Goal: Task Accomplishment & Management: Use online tool/utility

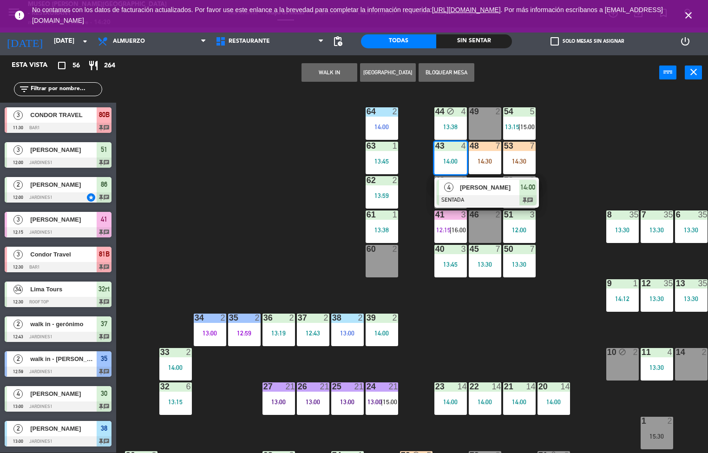
scroll to position [0, 75]
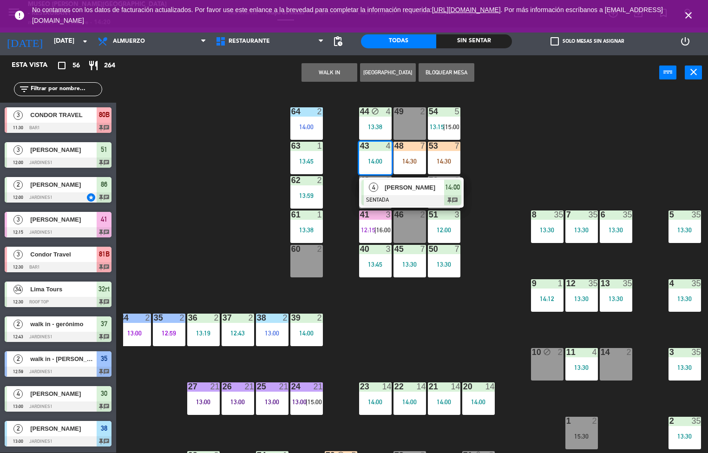
click at [563, 130] on div "44 block 4 13:38 49 2 54 5 13:15 | 15:00 64 2 14:00 48 7 14:30 53 7 14:30 63 1 …" at bounding box center [415, 272] width 585 height 363
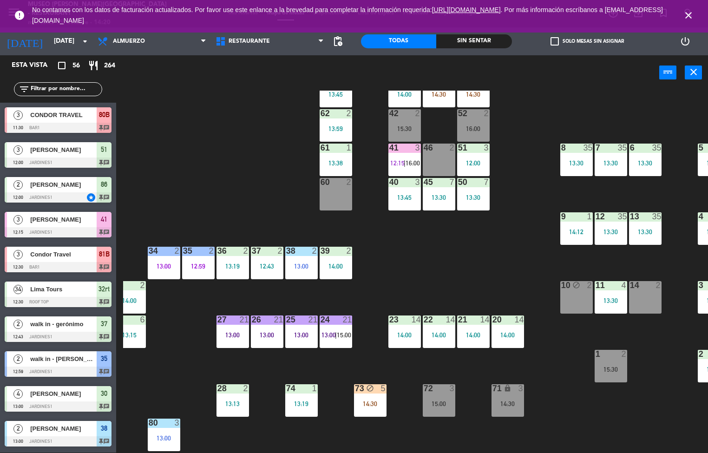
scroll to position [225, 46]
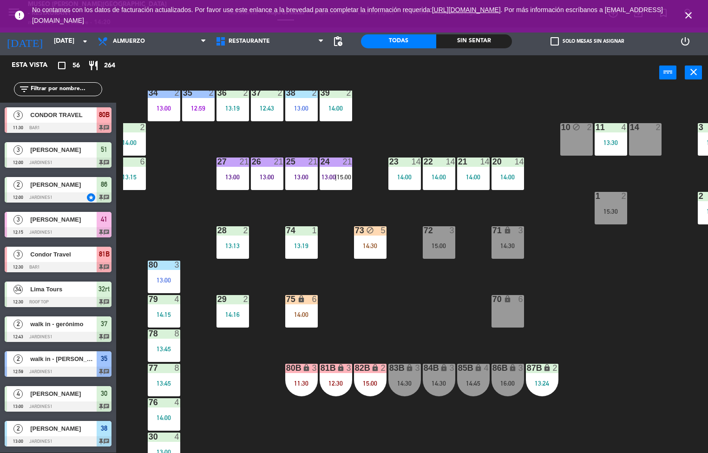
click at [303, 247] on div "13:19" at bounding box center [301, 246] width 33 height 7
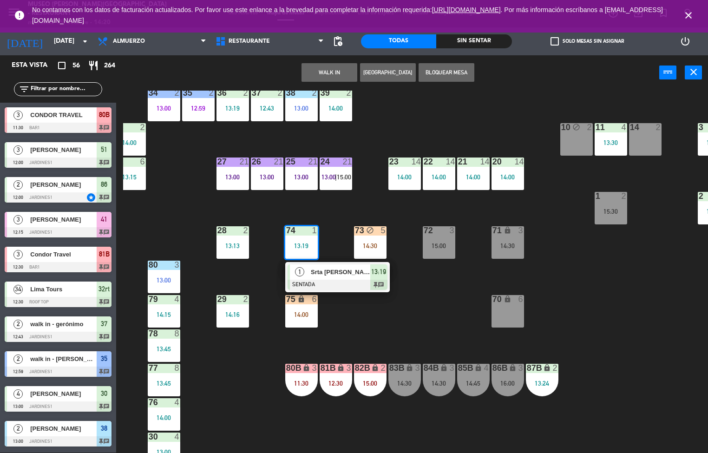
click at [339, 284] on div at bounding box center [338, 285] width 100 height 10
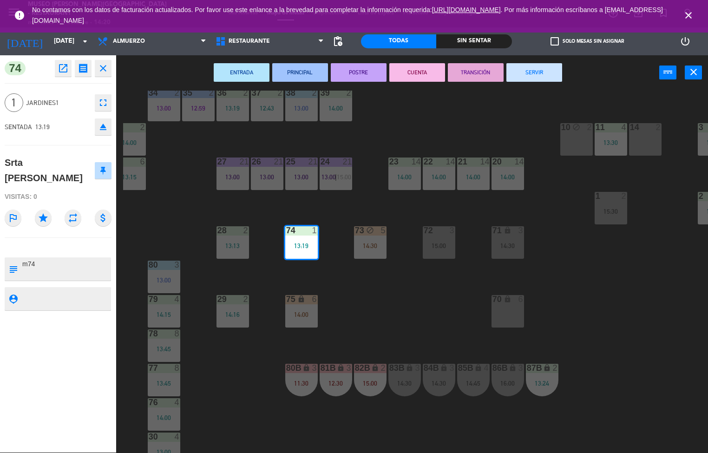
click at [542, 65] on button "SERVIR" at bounding box center [535, 72] width 56 height 19
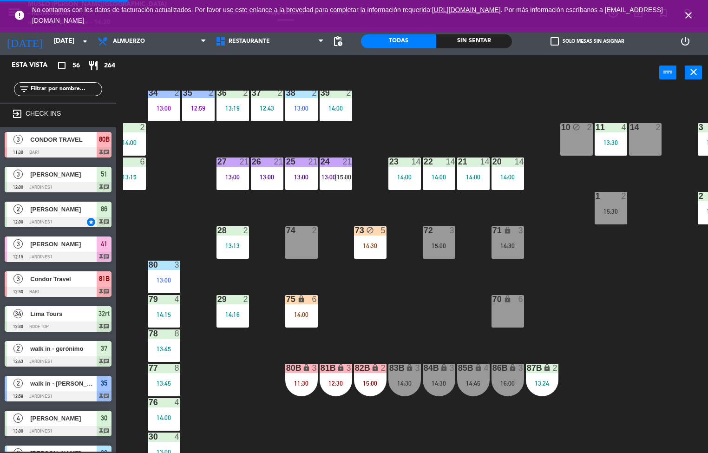
scroll to position [0, 0]
click at [523, 318] on div "70 lock 6" at bounding box center [508, 311] width 33 height 33
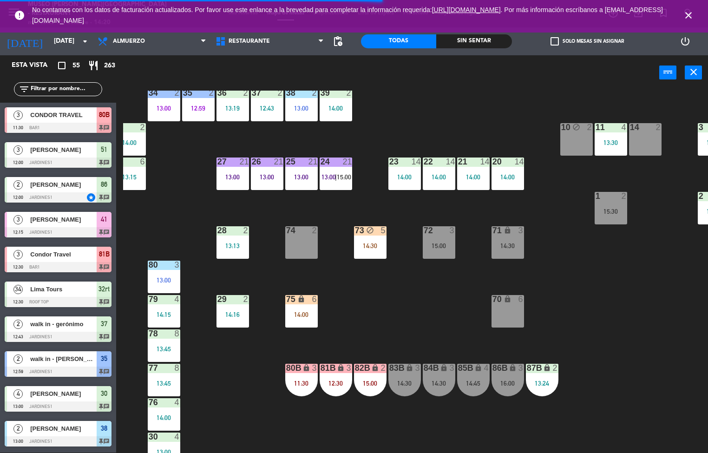
click at [404, 302] on div "44 block 4 13:38 49 2 54 5 13:15 | 15:00 64 2 14:00 48 7 14:30 53 7 14:30 63 1 …" at bounding box center [415, 272] width 585 height 363
click at [306, 314] on div "14:00" at bounding box center [301, 314] width 33 height 7
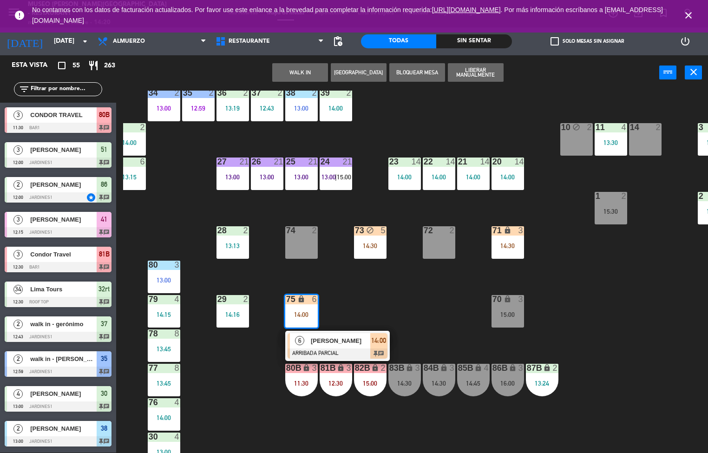
click at [393, 297] on div "44 block 4 13:38 49 2 54 5 13:15 | 15:00 64 2 14:00 48 7 14:30 53 7 14:30 63 1 …" at bounding box center [415, 272] width 585 height 363
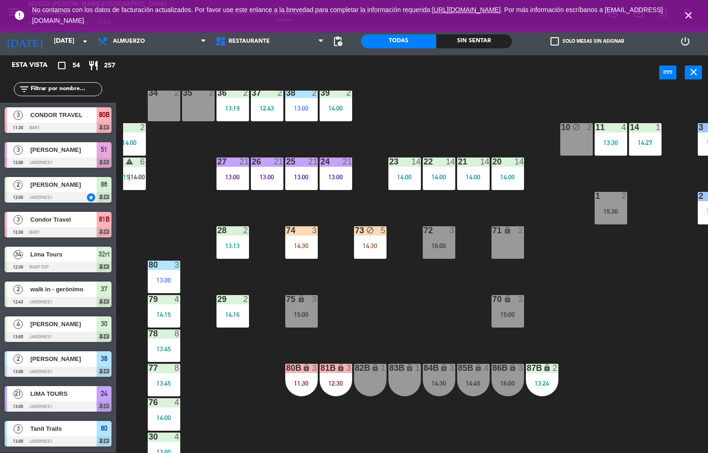
click at [647, 321] on div "44 block 4 13:38 49 2 15:00 54 5 13:15 | 15:00 64 2 14:00 48 5 14:30 53 5 14:30…" at bounding box center [415, 272] width 585 height 363
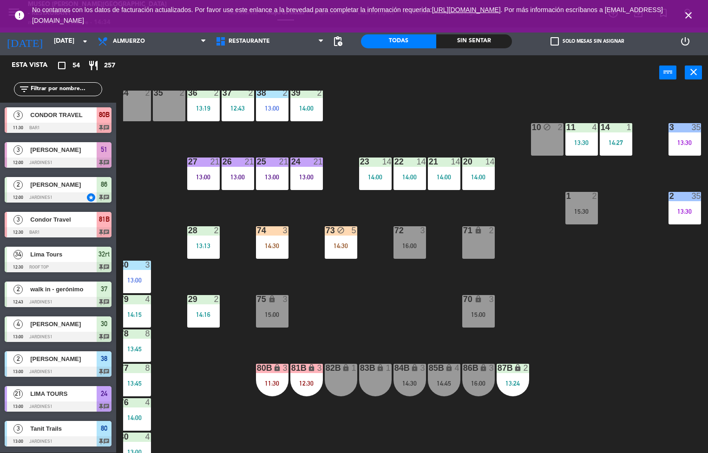
click at [701, 126] on div "35" at bounding box center [700, 127] width 15 height 8
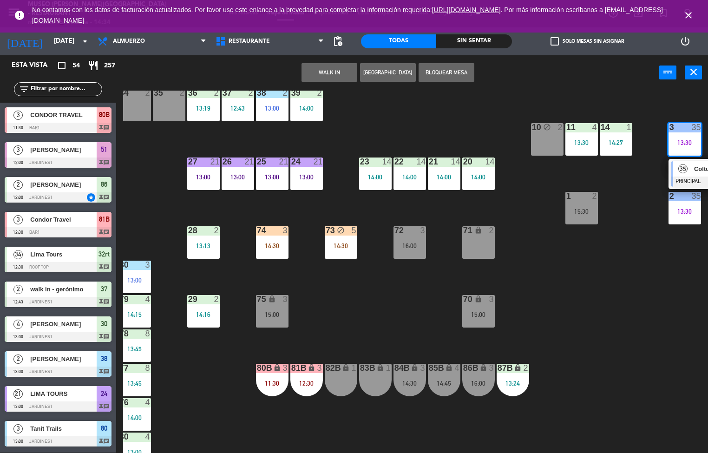
click at [696, 177] on div at bounding box center [721, 182] width 100 height 10
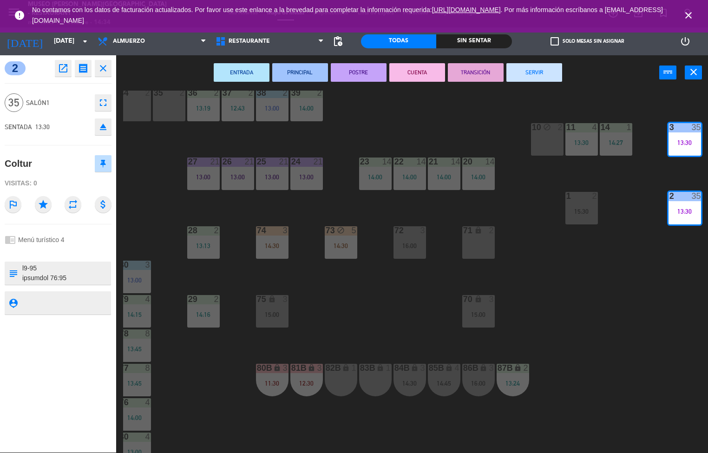
click at [677, 343] on div "44 block 4 13:38 49 2 15:00 54 5 13:15 | 15:00 64 2 14:00 48 5 14:30 53 5 14:30…" at bounding box center [415, 272] width 585 height 363
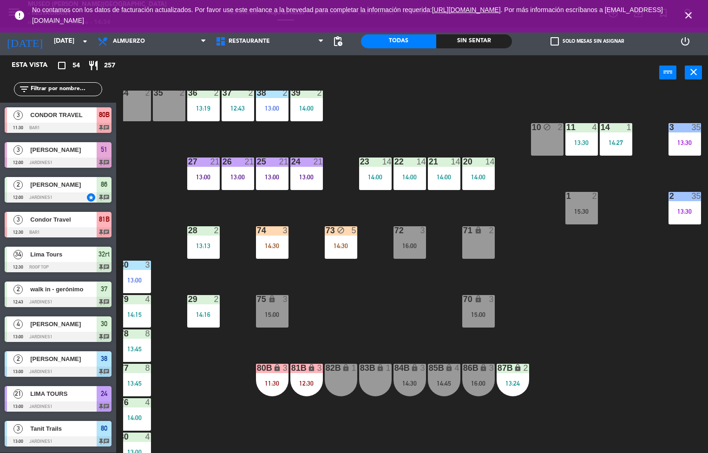
scroll to position [0, 0]
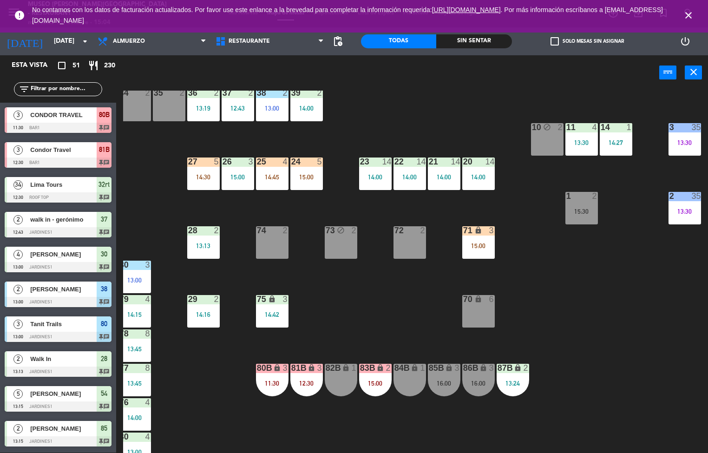
click at [368, 332] on div "44 block 4 13:38 49 2 54 5 13:15 64 2 14:00 48 5 14:30 53 5 14:30 63 2 14:48 43…" at bounding box center [415, 272] width 585 height 363
click at [268, 311] on div "14:42" at bounding box center [272, 314] width 33 height 7
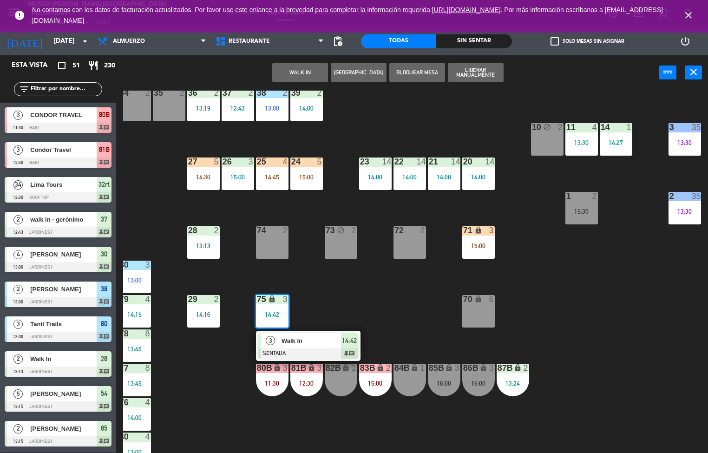
click at [388, 304] on div "44 block 4 13:38 49 2 54 5 13:15 64 2 14:00 48 5 14:30 53 5 14:30 63 2 14:48 43…" at bounding box center [415, 272] width 585 height 363
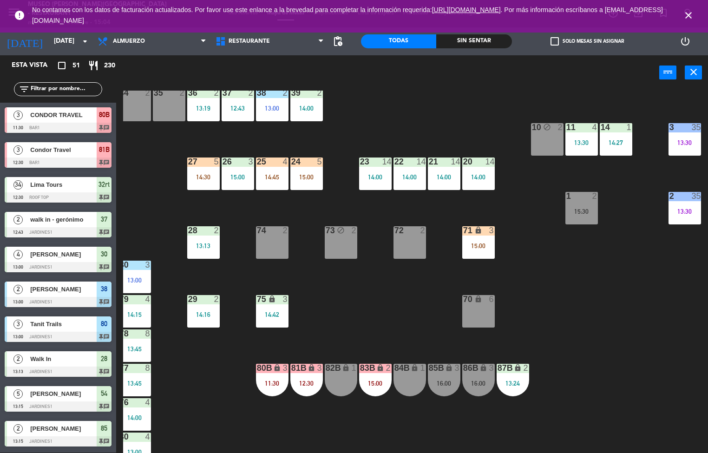
click at [279, 179] on div "14:45" at bounding box center [272, 177] width 33 height 7
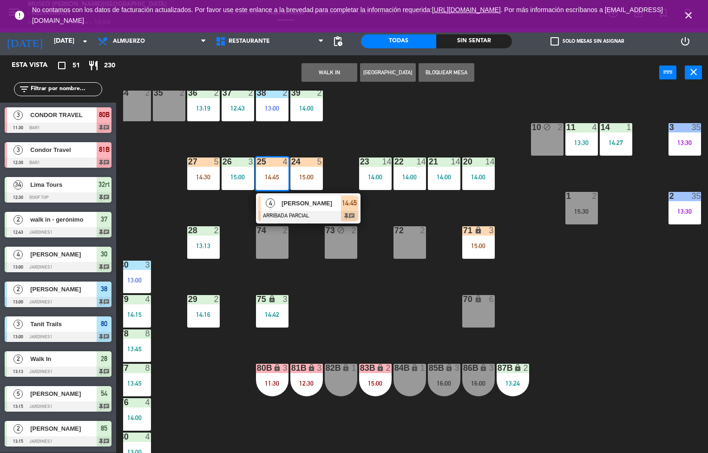
click at [311, 203] on span "[PERSON_NAME]" at bounding box center [312, 203] width 60 height 10
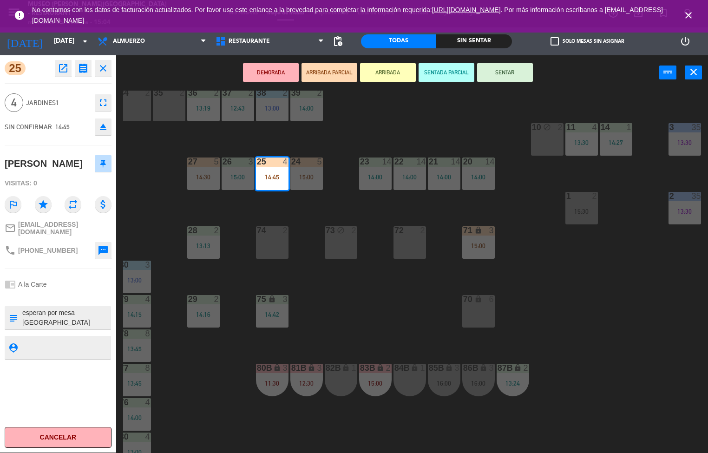
click at [102, 256] on icon "sms" at bounding box center [103, 250] width 11 height 11
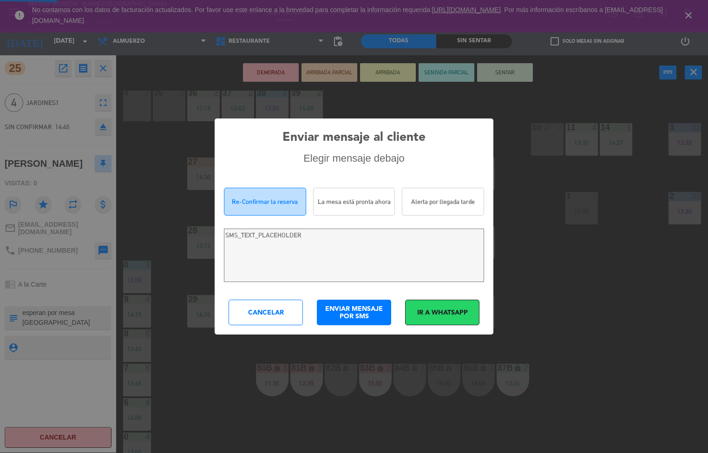
click at [99, 247] on div "Enviar mensaje al cliente Elegir mensaje debajo Re-Confirmar la reserva La mesa…" at bounding box center [354, 226] width 708 height 453
click at [101, 241] on div "Enviar mensaje al cliente Elegir mensaje debajo Re-Confirmar la reserva La mesa…" at bounding box center [354, 226] width 708 height 453
type textarea "[PERSON_NAME]! Estamos escribiendo para re-confirmar su reserva en [GEOGRAPHIC_…"
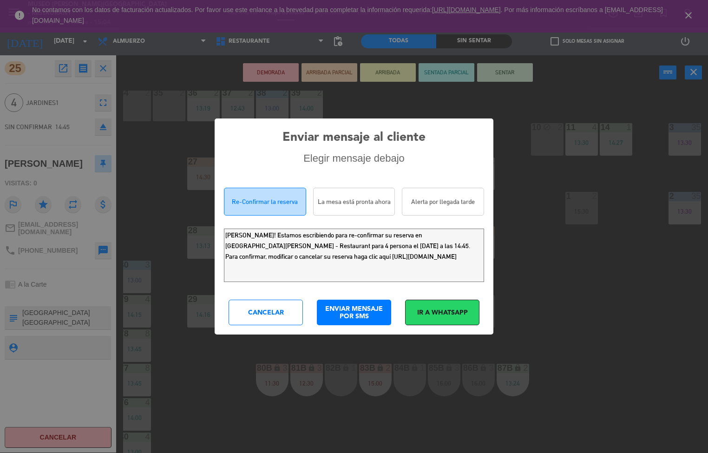
click at [287, 311] on div "Cancelar" at bounding box center [266, 313] width 74 height 26
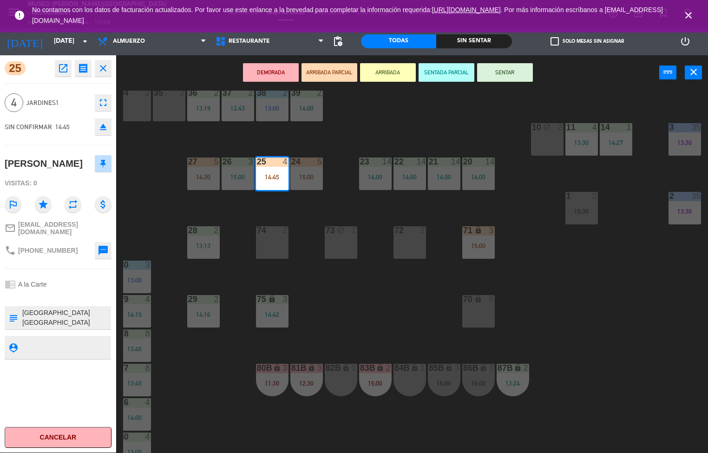
click at [366, 328] on div "44 block 4 13:38 49 2 54 5 13:15 64 2 14:00 48 5 14:30 53 5 14:30 63 2 14:48 43…" at bounding box center [415, 272] width 585 height 363
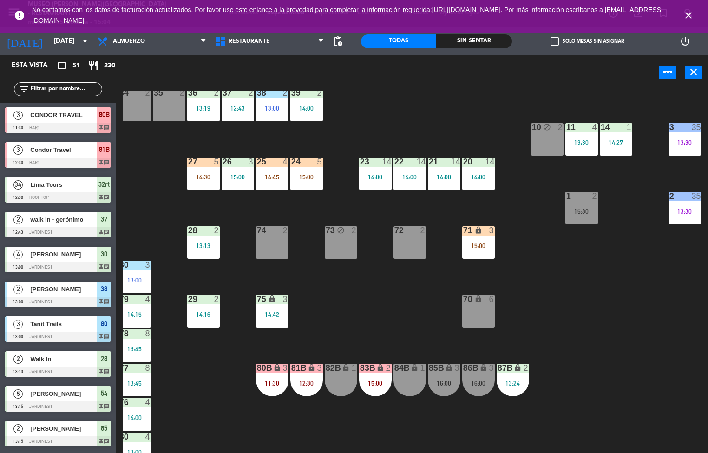
scroll to position [522, 0]
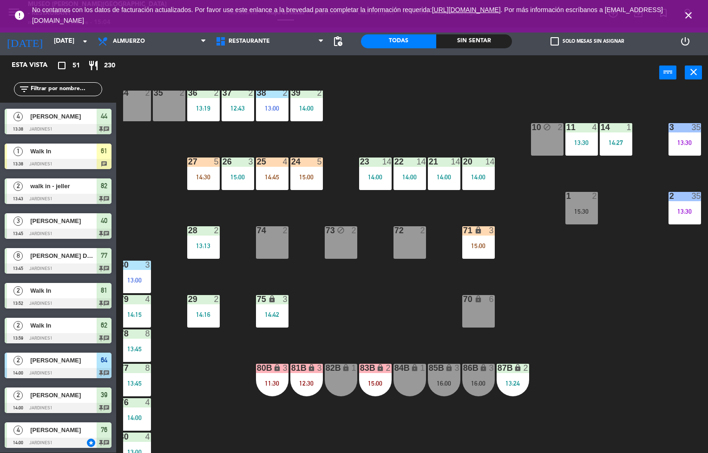
click at [278, 176] on div "14:45" at bounding box center [272, 177] width 33 height 7
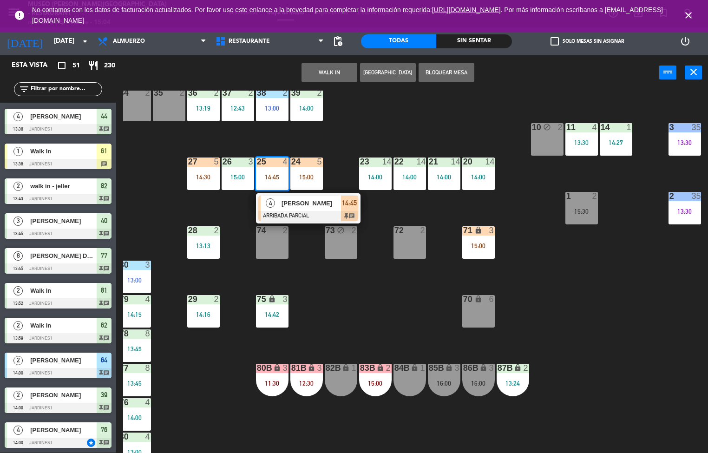
click at [322, 206] on span "[PERSON_NAME]" at bounding box center [312, 203] width 60 height 10
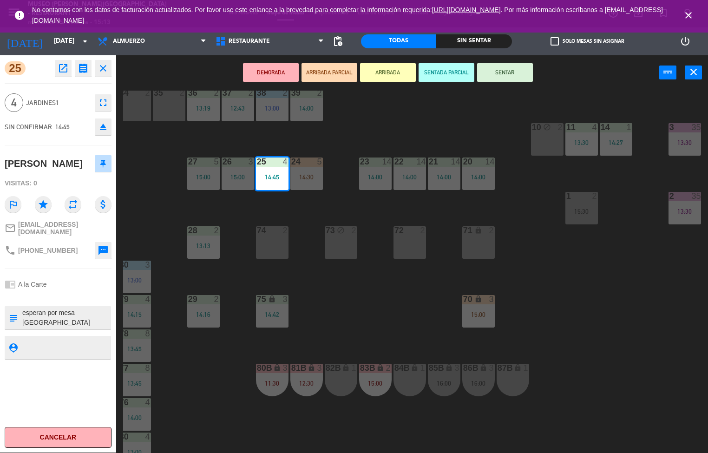
click at [368, 307] on div "44 block 4 13:38 49 2 54 5 13:15 | 15:45 64 2 14:00 48 5 14:30 53 5 14:30 63 2 …" at bounding box center [415, 272] width 585 height 363
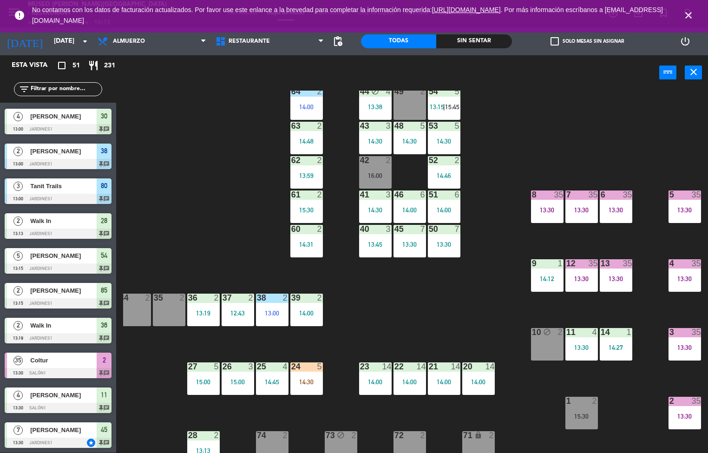
scroll to position [7, 75]
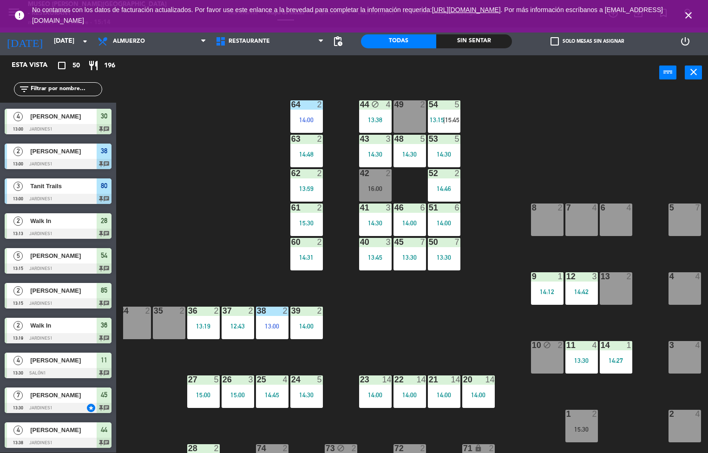
click at [463, 314] on div "44 block 4 13:38 49 2 54 5 13:15 | 15:45 64 2 14:00 48 5 14:30 53 5 14:30 63 2 …" at bounding box center [415, 272] width 585 height 363
click at [443, 186] on div "14:46" at bounding box center [444, 188] width 33 height 7
click at [448, 329] on div "44 block 4 13:38 49 2 54 5 13:15 | 15:45 64 2 14:00 48 5 14:30 53 5 14:30 63 2 …" at bounding box center [415, 272] width 585 height 363
click at [403, 326] on div "44 block 4 13:38 49 2 54 5 13:15 64 2 14:00 48 5 14:30 53 5 14:30 63 2 14:48 43…" at bounding box center [415, 272] width 585 height 363
click at [404, 339] on div "44 block 4 13:38 49 2 54 5 13:15 64 2 14:00 48 5 14:30 53 5 14:30 63 2 14:48 43…" at bounding box center [415, 272] width 585 height 363
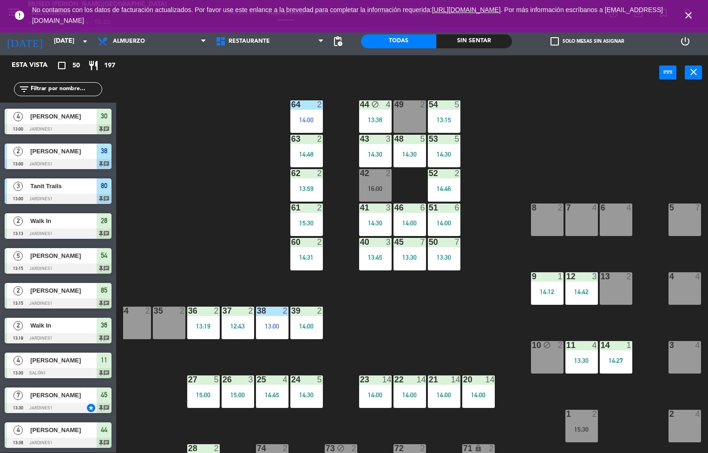
click at [432, 311] on div "44 block 4 13:38 49 2 54 5 13:15 64 2 14:00 48 5 14:30 53 5 14:30 63 2 14:48 43…" at bounding box center [415, 272] width 585 height 363
click at [423, 320] on div "44 block 4 13:38 49 2 54 5 13:15 64 2 14:00 48 5 14:30 53 5 14:30 63 2 14:48 43…" at bounding box center [415, 272] width 585 height 363
click at [427, 325] on div "44 block 4 13:38 49 2 54 5 13:15 64 2 14:00 48 5 14:30 53 5 14:30 63 2 14:48 43…" at bounding box center [415, 272] width 585 height 363
click at [420, 335] on div "44 block 4 13:38 49 2 54 5 13:15 64 2 14:00 48 5 14:30 53 5 14:30 63 2 14:48 43…" at bounding box center [415, 272] width 585 height 363
click at [422, 330] on div "44 block 4 13:38 49 2 54 5 13:15 64 2 14:00 48 5 14:30 53 5 14:30 63 2 14:48 43…" at bounding box center [415, 272] width 585 height 363
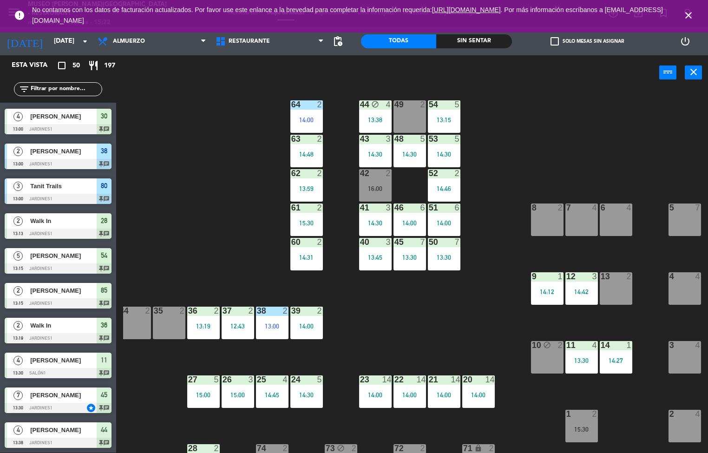
click at [417, 331] on div "44 block 4 13:38 49 2 54 5 13:15 64 2 14:00 48 5 14:30 53 5 14:30 63 2 14:48 43…" at bounding box center [415, 272] width 585 height 363
click at [423, 331] on div "44 block 4 13:38 49 2 54 5 13:15 64 2 14:00 48 5 14:30 53 5 14:30 63 2 14:48 43…" at bounding box center [415, 272] width 585 height 363
click at [400, 339] on div "44 block 4 13:38 49 2 54 5 13:15 64 2 14:00 48 5 14:30 53 5 14:30 63 2 14:48 43…" at bounding box center [415, 272] width 585 height 363
click at [409, 348] on div "44 block 4 13:38 49 2 54 5 13:15 64 2 14:00 48 5 14:30 53 5 14:30 63 2 14:48 43…" at bounding box center [415, 272] width 585 height 363
click at [441, 304] on div "44 block 4 13:38 49 2 54 5 13:15 64 2 14:00 48 5 14:30 53 5 14:30 63 2 14:48 43…" at bounding box center [415, 272] width 585 height 363
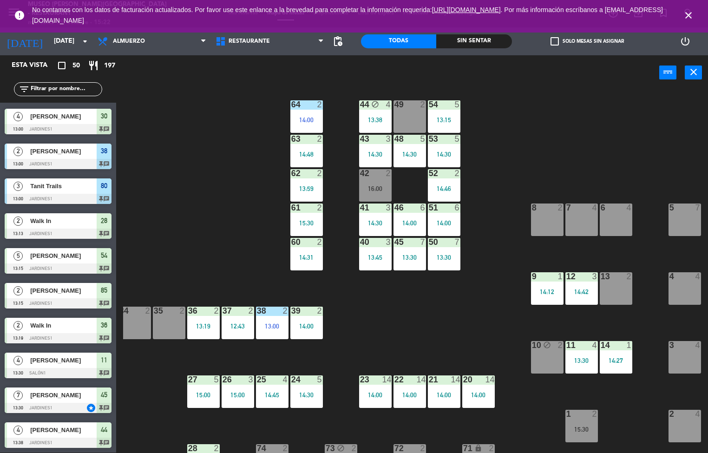
click at [423, 356] on div "44 block 4 13:38 49 2 54 5 13:15 64 2 14:00 48 5 14:30 53 5 14:30 63 2 14:48 43…" at bounding box center [415, 272] width 585 height 363
click at [424, 331] on div "44 block 4 13:38 49 2 54 5 13:15 64 2 14:00 48 5 14:30 53 5 14:30 63 2 14:48 43…" at bounding box center [415, 272] width 585 height 363
click at [383, 331] on div "44 block 4 13:38 49 2 54 5 13:15 64 2 14:00 48 5 14:30 53 5 14:30 63 2 14:48 43…" at bounding box center [415, 272] width 585 height 363
click at [384, 346] on div "44 block 4 13:38 49 2 54 5 13:15 64 2 14:00 48 5 14:30 53 5 14:30 63 2 14:48 43…" at bounding box center [415, 272] width 585 height 363
click at [406, 317] on div "44 block 4 13:38 49 2 54 5 13:15 64 2 14:00 48 5 14:30 53 5 14:30 63 2 14:48 43…" at bounding box center [415, 272] width 585 height 363
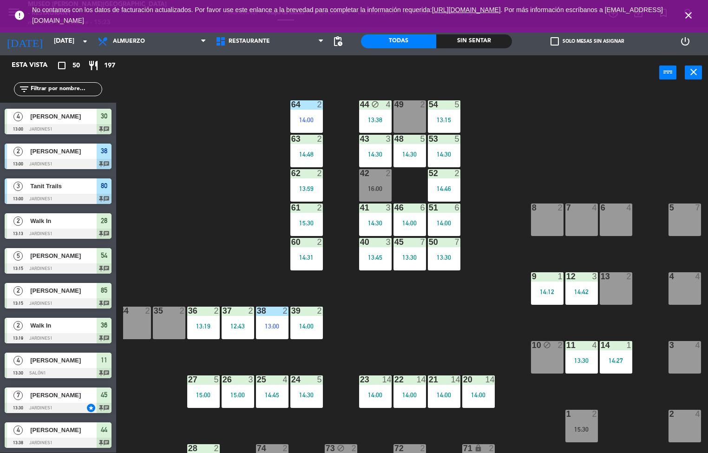
click at [421, 324] on div "44 block 4 13:38 49 2 54 5 13:15 64 2 14:00 48 5 14:30 53 5 14:30 63 2 14:48 43…" at bounding box center [415, 272] width 585 height 363
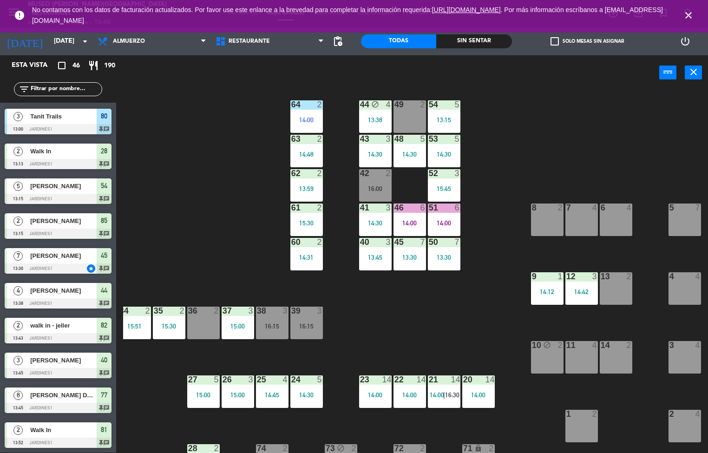
click at [390, 330] on div "44 block 4 13:38 49 2 54 5 13:15 64 2 14:00 48 5 14:30 53 5 14:30 63 2 14:48 43…" at bounding box center [415, 272] width 585 height 363
click at [441, 189] on div "15:45" at bounding box center [444, 188] width 33 height 7
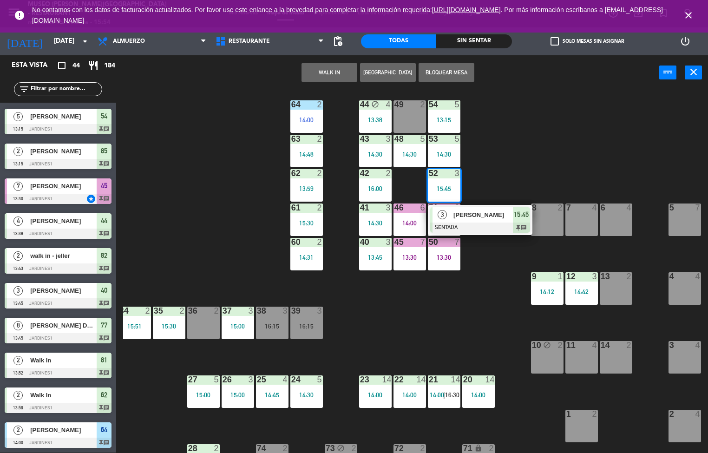
click at [409, 310] on div "44 block 4 13:38 49 2 54 5 13:15 64 2 14:00 48 5 14:30 53 5 14:30 63 2 14:48 43…" at bounding box center [415, 272] width 585 height 363
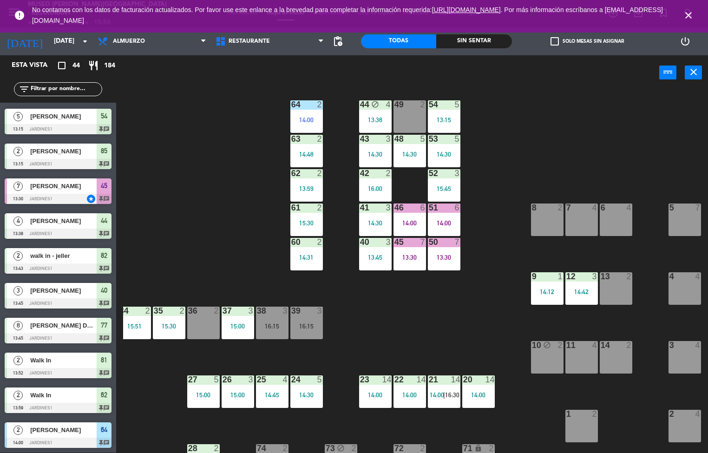
click at [445, 224] on div "14:00" at bounding box center [444, 223] width 33 height 7
click at [397, 318] on div "44 block 4 13:38 49 2 54 5 13:15 64 2 14:00 48 5 14:30 53 5 14:30 63 2 14:48 43…" at bounding box center [415, 272] width 585 height 363
click at [466, 313] on div "44 block 4 13:38 49 2 54 5 13:15 64 2 14:00 48 5 14:30 53 5 14:30 63 2 14:48 43…" at bounding box center [415, 272] width 585 height 363
click at [462, 310] on div "44 block 4 13:38 49 2 54 5 13:15 64 2 14:00 48 5 14:30 53 5 14:30 63 2 14:48 43…" at bounding box center [415, 272] width 585 height 363
click at [443, 324] on div "44 block 4 13:38 49 2 54 5 13:15 64 2 14:00 48 5 14:30 53 5 14:30 63 2 14:48 43…" at bounding box center [415, 272] width 585 height 363
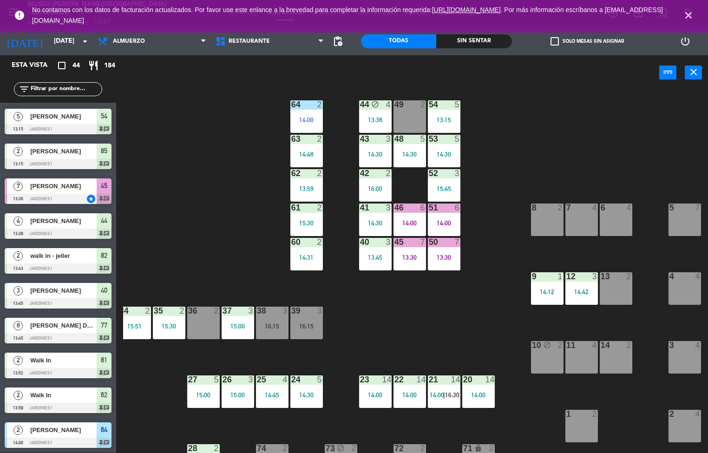
click at [443, 325] on div "44 block 4 13:38 49 2 54 5 13:15 64 2 14:00 48 5 14:30 53 5 14:30 63 2 14:48 43…" at bounding box center [415, 272] width 585 height 363
click at [434, 355] on div "44 block 4 13:38 49 2 54 5 13:15 64 2 14:00 48 5 14:30 53 5 14:30 63 2 14:48 43…" at bounding box center [415, 272] width 585 height 363
click at [424, 360] on div "44 block 4 13:38 49 2 54 5 13:15 64 2 14:00 48 5 14:30 53 5 14:30 63 2 14:48 43…" at bounding box center [415, 272] width 585 height 363
click at [420, 307] on div "44 block 4 13:38 49 2 54 5 13:15 64 2 14:00 48 5 14:30 53 5 14:30 63 2 14:48 43…" at bounding box center [415, 272] width 585 height 363
click at [424, 316] on div "44 block 4 13:38 49 2 54 5 13:15 64 2 14:00 48 5 14:30 53 5 14:30 63 2 14:48 43…" at bounding box center [415, 272] width 585 height 363
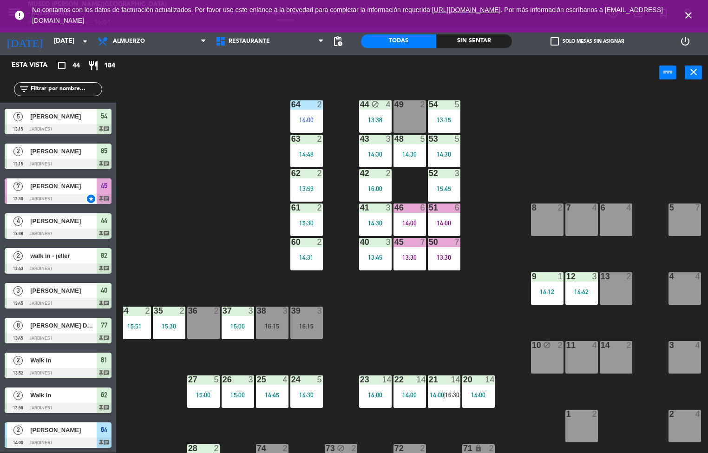
click at [375, 257] on div "13:45" at bounding box center [375, 257] width 33 height 7
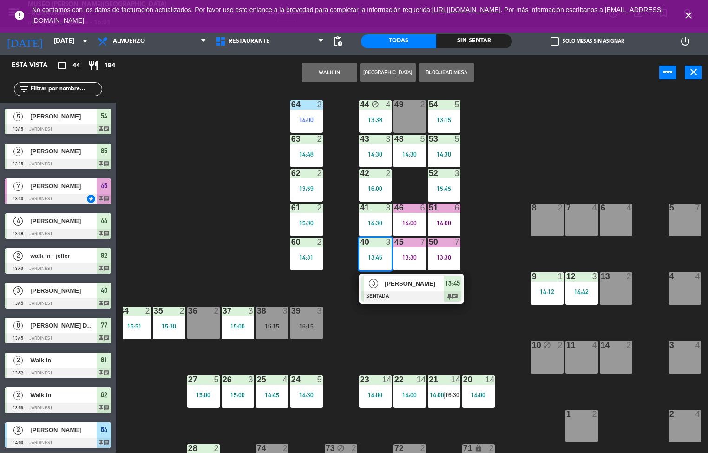
click at [404, 283] on span "[PERSON_NAME]" at bounding box center [415, 284] width 60 height 10
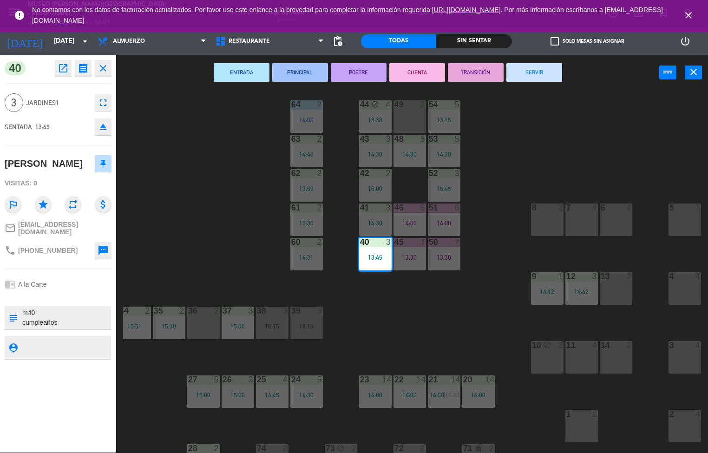
click at [537, 69] on button "SERVIR" at bounding box center [535, 72] width 56 height 19
click at [525, 148] on div "44 block 4 13:38 49 2 54 5 13:15 64 2 14:00 48 5 14:30 53 5 14:30 63 2 14:48 43…" at bounding box center [415, 272] width 585 height 363
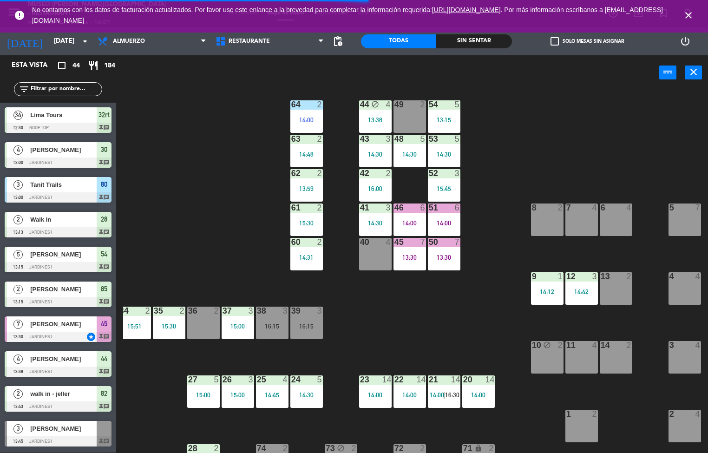
click at [688, 14] on icon "close" at bounding box center [688, 15] width 11 height 11
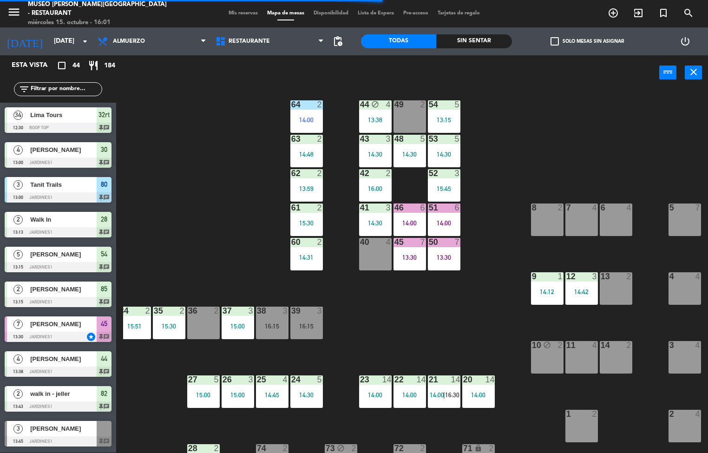
click at [593, 114] on div "44 block 4 13:38 49 2 54 5 13:15 64 2 14:00 48 5 14:30 53 5 14:30 63 2 14:48 43…" at bounding box center [415, 272] width 585 height 363
click at [337, 42] on span "pending_actions" at bounding box center [337, 41] width 11 height 11
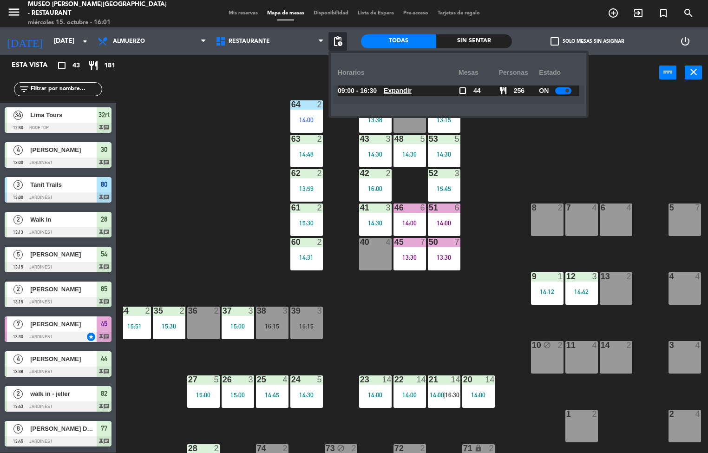
click at [410, 94] on u "Expandir" at bounding box center [398, 90] width 28 height 7
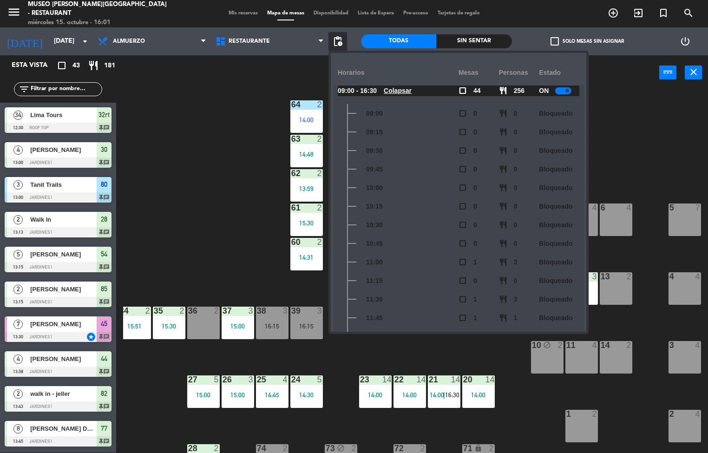
click at [424, 278] on div "11:15" at bounding box center [398, 280] width 121 height 19
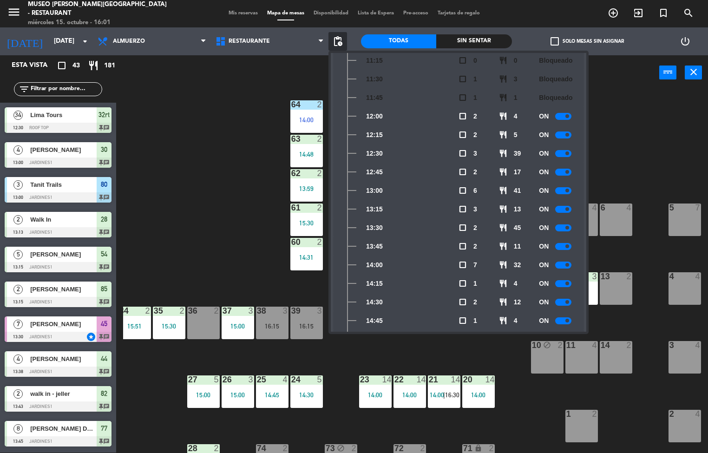
scroll to position [360, 0]
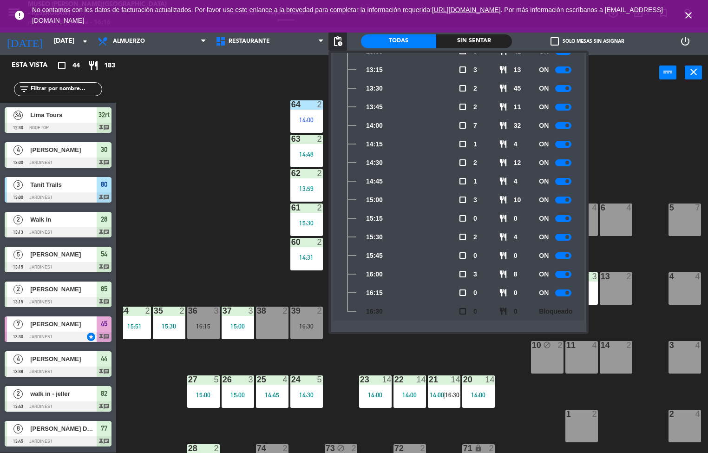
click at [206, 258] on div "44 block 4 13:38 49 2 54 5 13:15 64 2 14:00 48 5 14:30 53 5 14:30 63 2 14:48 43…" at bounding box center [415, 272] width 585 height 363
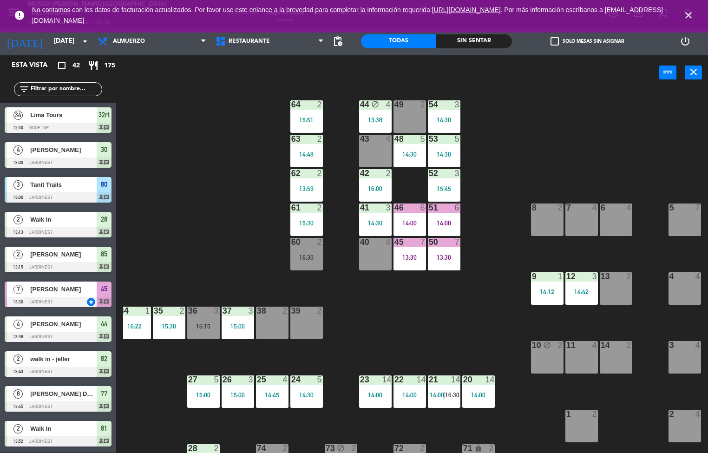
click at [232, 251] on div "44 block 4 13:38 49 2 54 3 14:30 64 2 15:51 48 5 14:30 53 5 14:30 63 2 14:48 43…" at bounding box center [415, 272] width 585 height 363
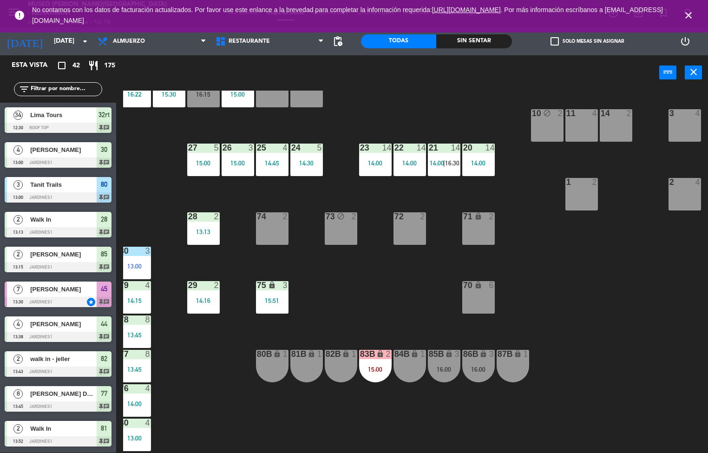
scroll to position [310, 75]
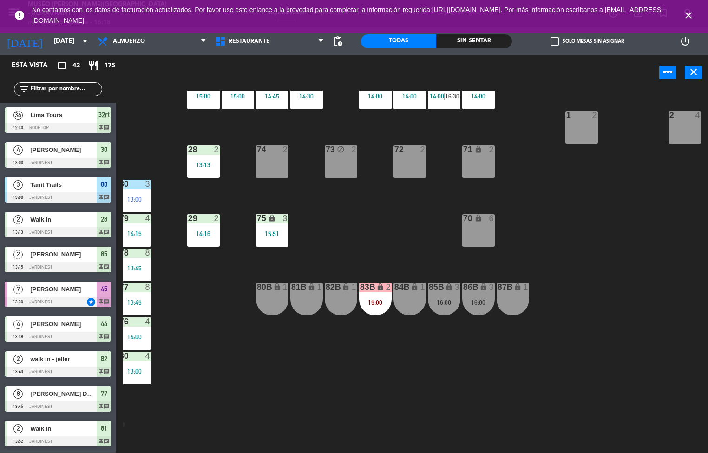
click at [685, 18] on icon "close" at bounding box center [688, 15] width 11 height 11
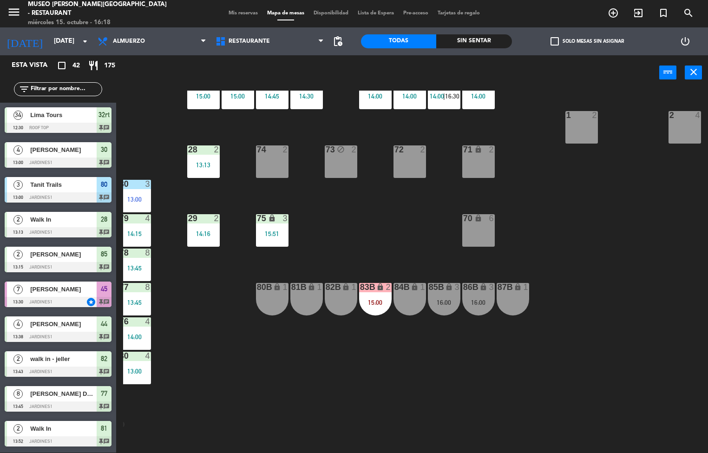
click at [410, 242] on div "44 block 4 13:38 49 2 54 3 14:30 64 2 15:51 48 5 14:30 53 5 14:30 63 2 14:48 43…" at bounding box center [415, 272] width 585 height 363
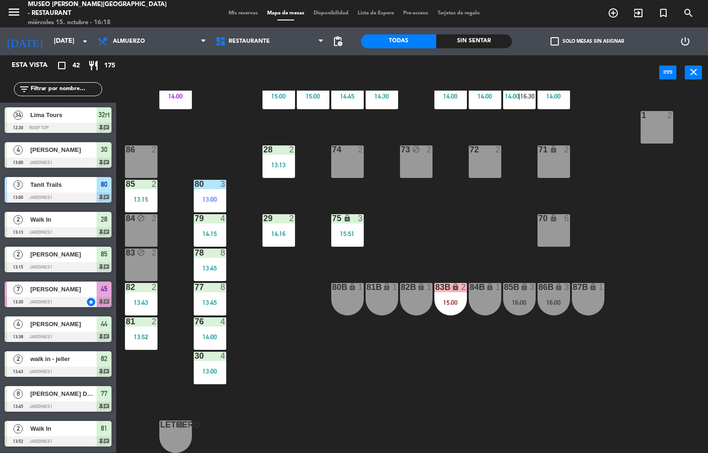
scroll to position [257, 0]
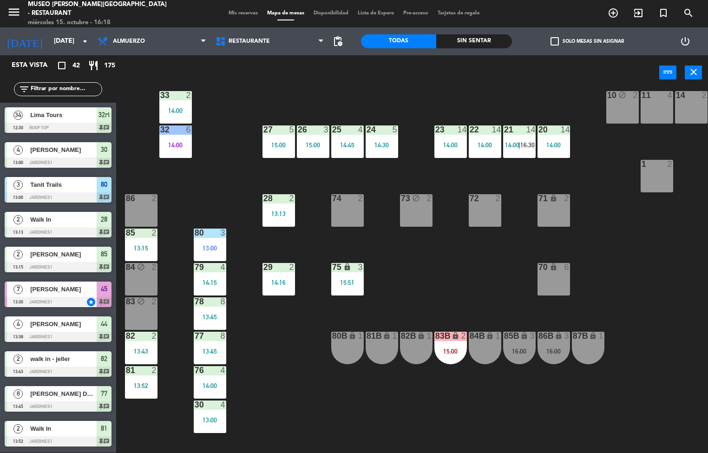
click at [283, 400] on div "44 block 4 13:38 49 2 54 3 14:30 64 2 15:51 48 5 14:30 53 5 14:30 63 2 14:48 43…" at bounding box center [415, 272] width 585 height 363
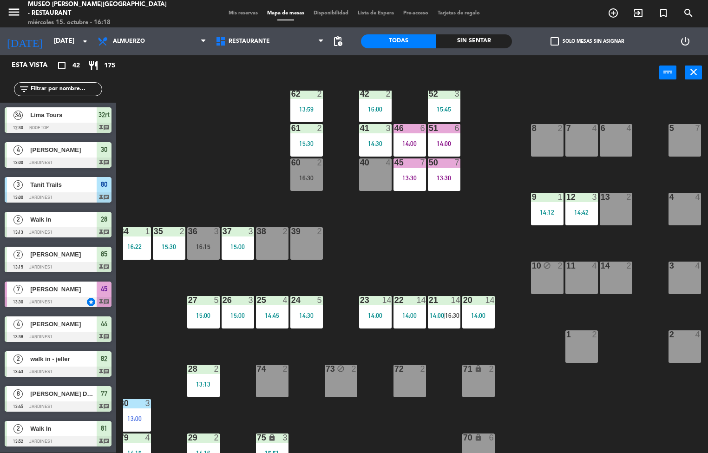
scroll to position [0, 75]
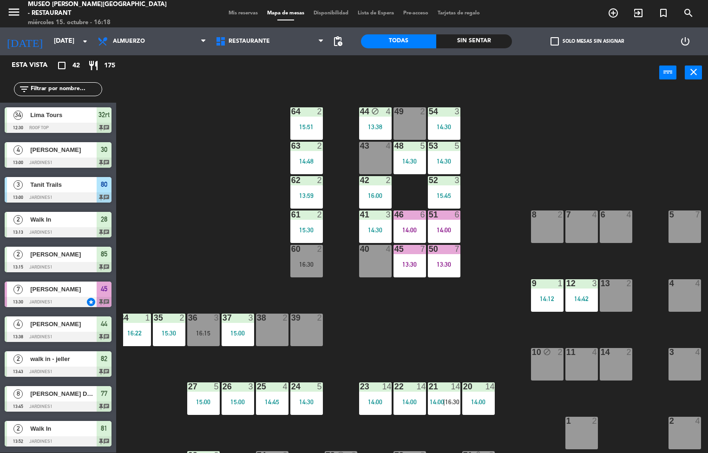
click at [485, 45] on div "Sin sentar" at bounding box center [474, 41] width 75 height 14
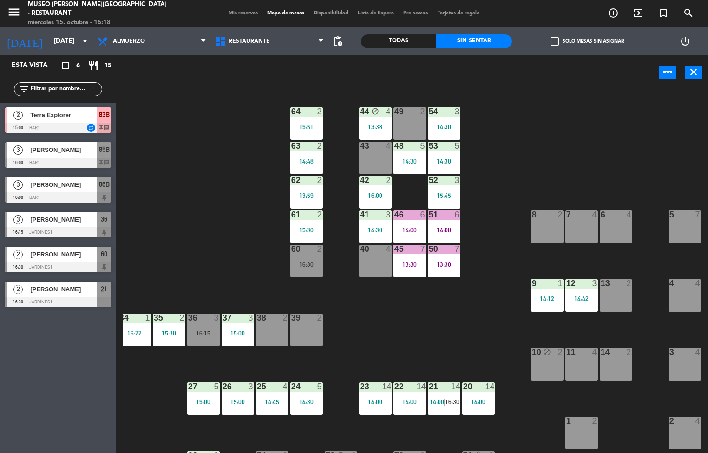
click at [407, 344] on div "44 block 4 13:38 49 2 54 3 14:30 64 2 15:51 48 5 14:30 53 5 14:30 63 2 14:48 43…" at bounding box center [415, 272] width 585 height 363
click at [201, 194] on div "44 block 4 13:38 49 2 54 3 14:30 64 2 15:51 48 5 14:30 53 5 14:30 63 2 14:48 43…" at bounding box center [415, 272] width 585 height 363
click at [385, 324] on div "44 block 4 13:38 49 2 54 3 14:30 64 2 15:51 48 5 14:30 53 5 14:30 63 2 14:48 43…" at bounding box center [415, 272] width 585 height 363
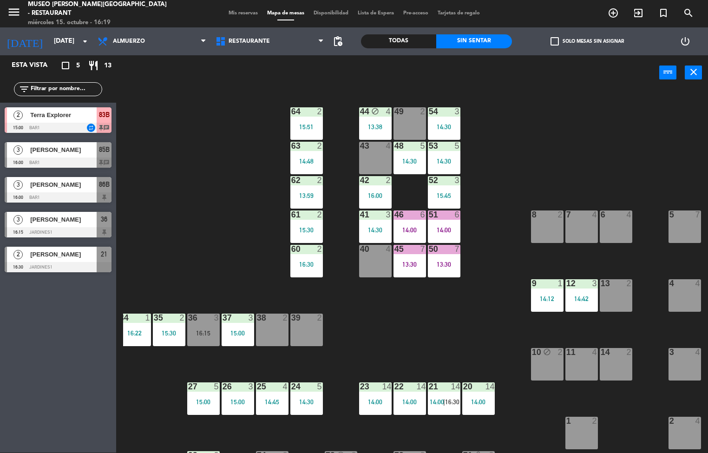
click at [445, 325] on div "44 block 4 13:38 49 2 54 3 14:30 64 2 15:51 48 5 14:30 53 5 14:30 63 2 14:48 43…" at bounding box center [415, 272] width 585 height 363
click at [302, 192] on div "13:59" at bounding box center [307, 195] width 33 height 7
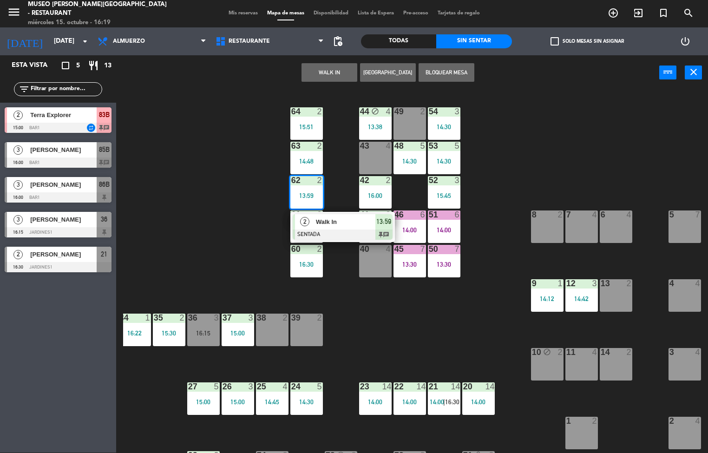
click at [402, 330] on div "44 block 4 13:38 49 2 54 3 14:30 64 2 15:51 48 5 14:30 53 5 14:30 63 2 14:48 43…" at bounding box center [415, 272] width 585 height 363
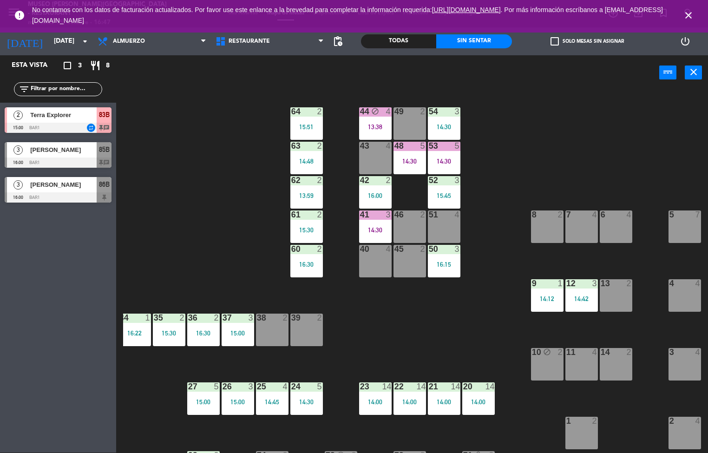
scroll to position [49, 75]
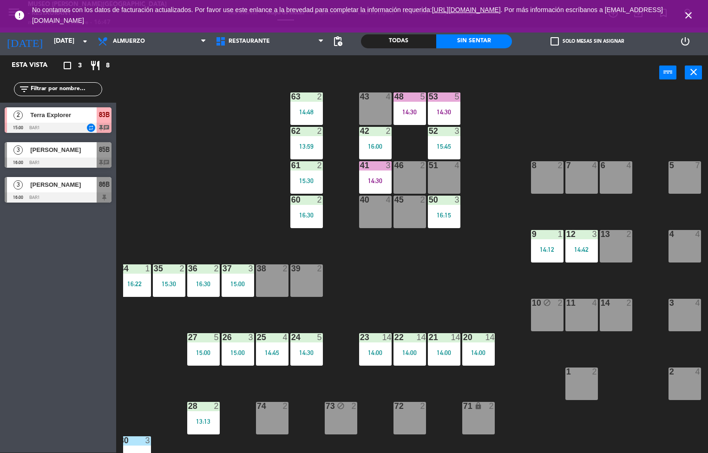
click at [687, 13] on icon "close" at bounding box center [688, 15] width 11 height 11
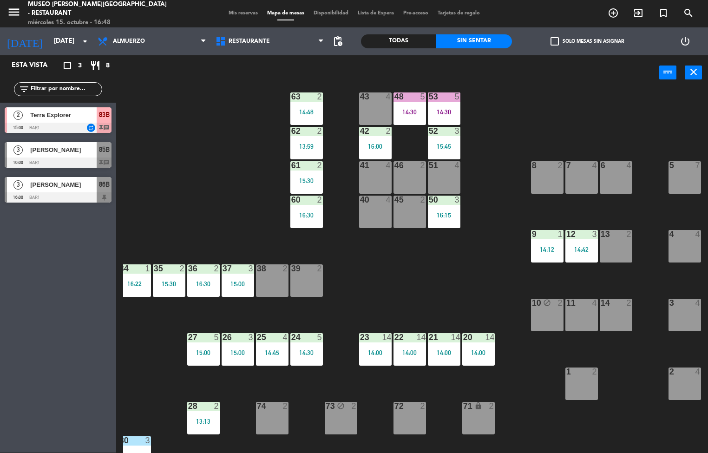
click at [420, 275] on div "44 block 4 13:38 49 2 54 3 14:30 64 2 15:51 48 5 14:30 53 5 14:30 63 2 14:48 43…" at bounding box center [415, 272] width 585 height 363
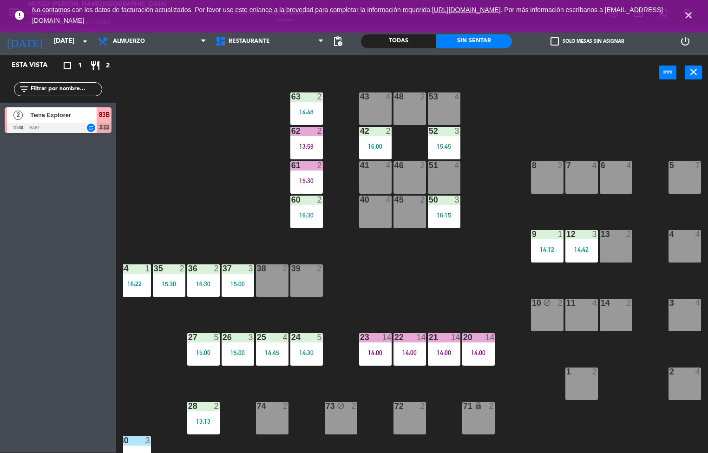
click at [222, 227] on div "44 block 5 49 2 54 3 14:30 64 2 15:51 48 2 53 4 63 2 14:48 43 4 62 2 13:59 42 2…" at bounding box center [415, 272] width 585 height 363
click at [689, 16] on icon "close" at bounding box center [688, 15] width 11 height 11
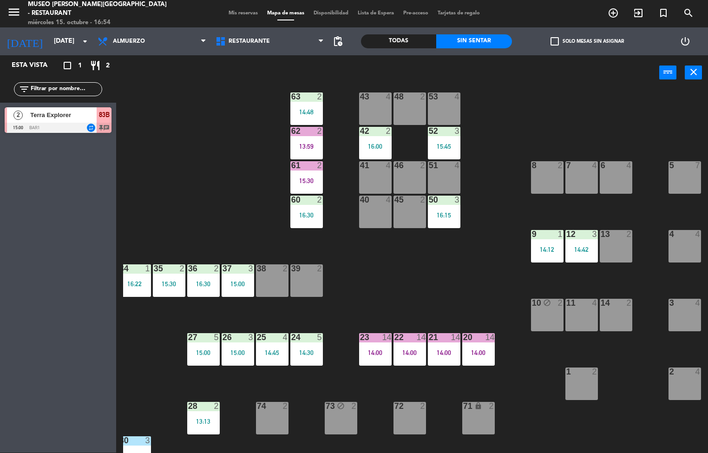
click at [46, 116] on span "Terra Explorer" at bounding box center [63, 115] width 66 height 10
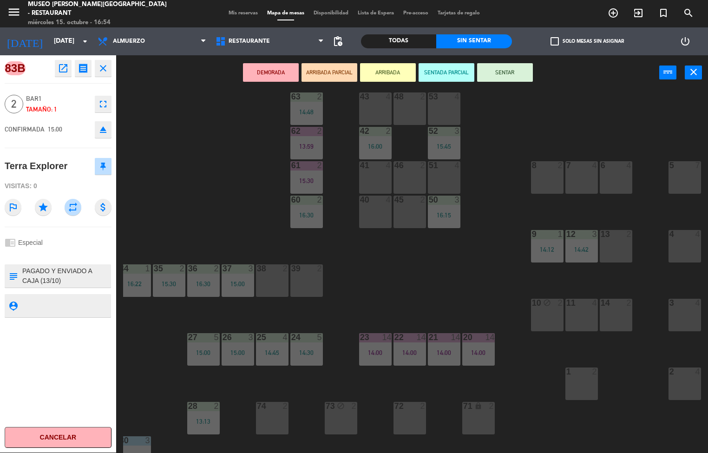
scroll to position [35, 0]
click at [99, 277] on textarea at bounding box center [65, 276] width 89 height 20
click at [384, 295] on div "44 block 5 49 2 54 3 14:30 64 2 15:51 48 2 53 4 63 2 14:48 43 4 62 2 13:59 42 2…" at bounding box center [415, 272] width 585 height 363
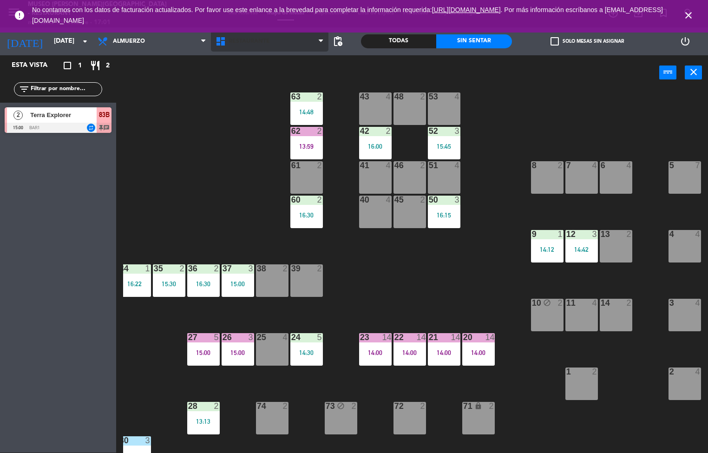
click at [264, 38] on span "Restaurante" at bounding box center [249, 41] width 41 height 7
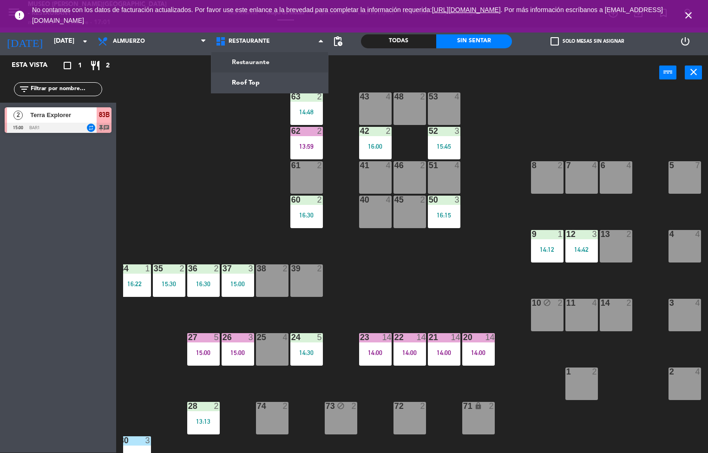
click at [222, 172] on div "44 block 5 49 2 54 3 14:30 64 2 15:51 48 2 53 4 63 2 14:48 43 4 62 2 13:59 42 2…" at bounding box center [415, 272] width 585 height 363
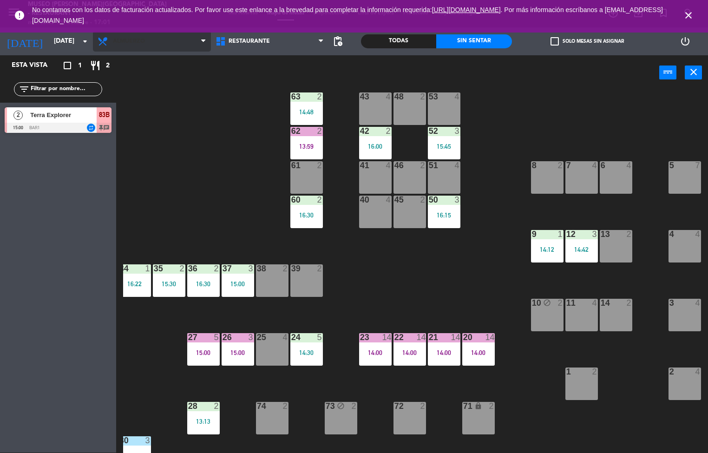
click at [173, 39] on span "Almuerzo" at bounding box center [152, 41] width 118 height 20
click at [170, 48] on span "Almuerzo" at bounding box center [152, 41] width 118 height 20
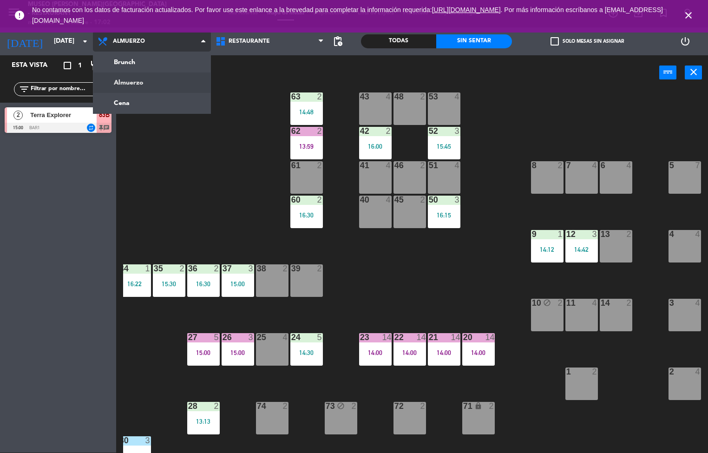
click at [184, 105] on ng-component "menu [GEOGRAPHIC_DATA][PERSON_NAME] - Restaurant [DATE] 15. octubre - 17:02 Mis…" at bounding box center [354, 227] width 708 height 454
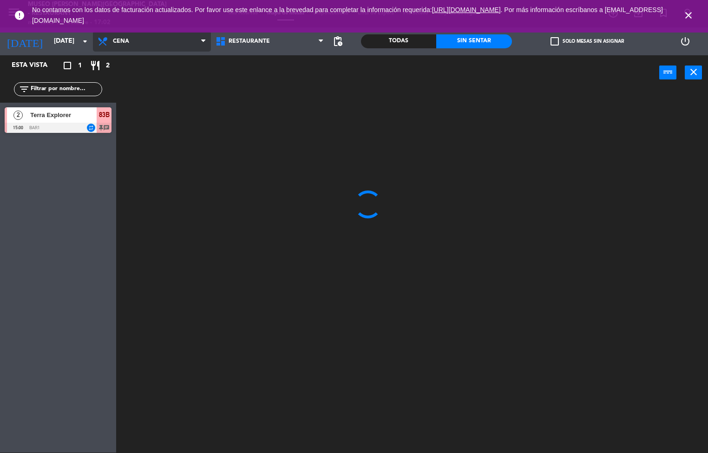
scroll to position [0, 0]
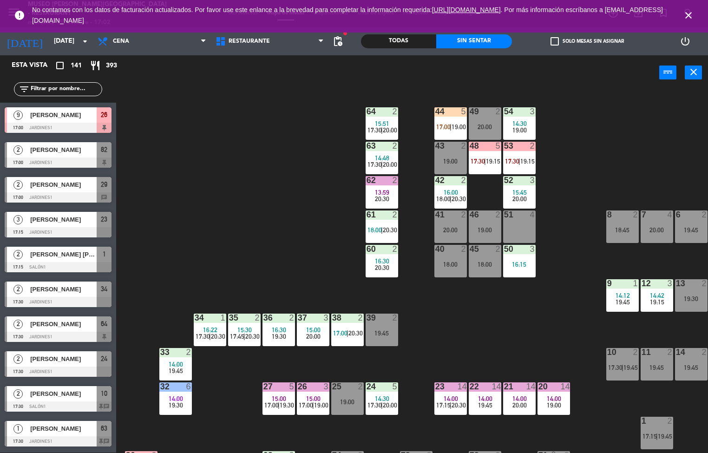
click at [403, 43] on div "Todas" at bounding box center [398, 41] width 75 height 14
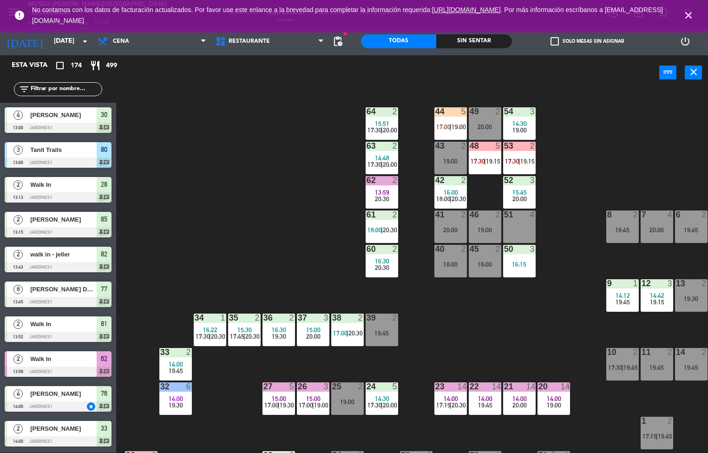
click at [465, 45] on div "Sin sentar" at bounding box center [474, 41] width 75 height 14
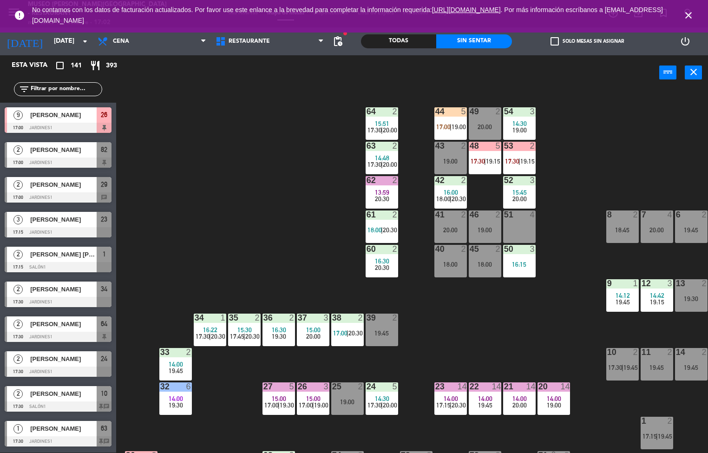
click at [688, 15] on icon "close" at bounding box center [688, 15] width 11 height 11
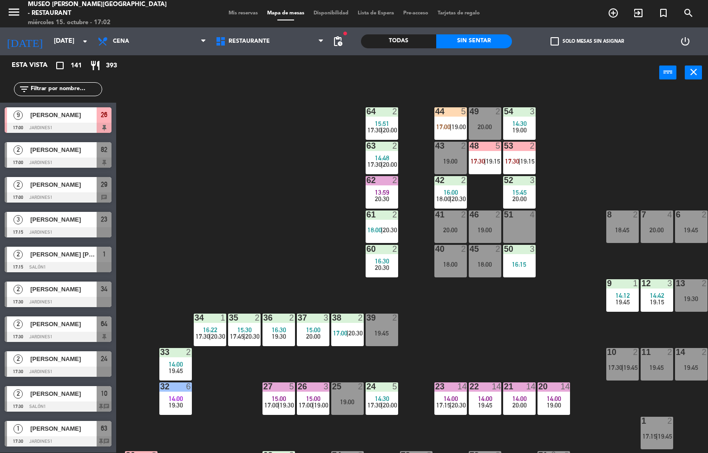
click at [243, 162] on div "44 5 17:00 | 19:00 49 2 20:00 54 3 14:30 19:00 64 2 15:51 17:30 | 20:00 48 5 17…" at bounding box center [415, 272] width 585 height 363
click at [384, 258] on span "16:30" at bounding box center [382, 261] width 14 height 7
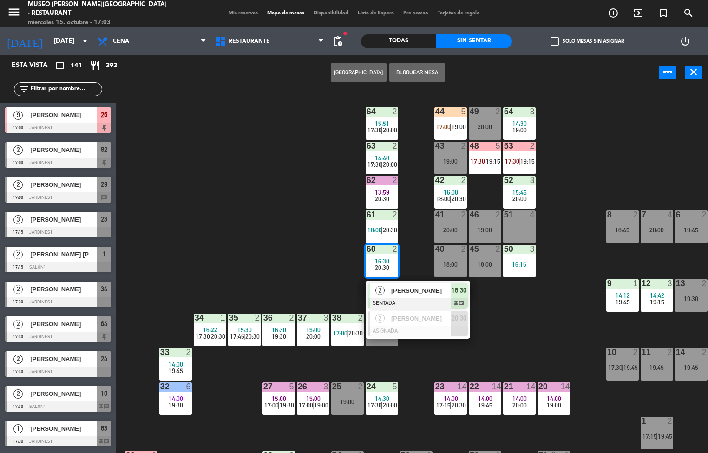
click at [408, 295] on span "[PERSON_NAME]" at bounding box center [421, 291] width 60 height 10
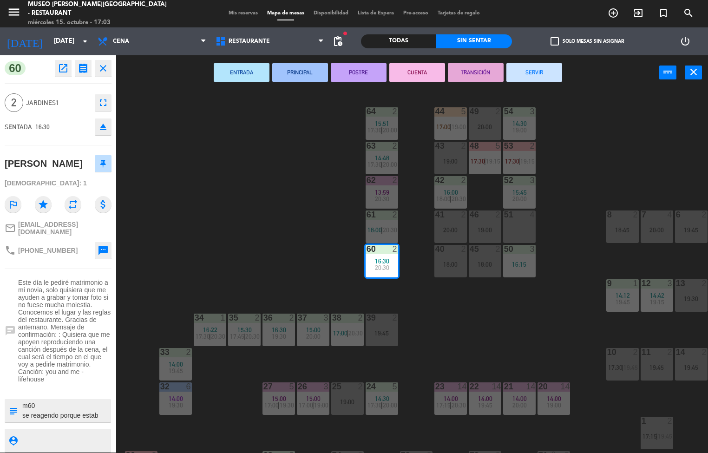
click at [58, 70] on icon "open_in_new" at bounding box center [63, 68] width 11 height 11
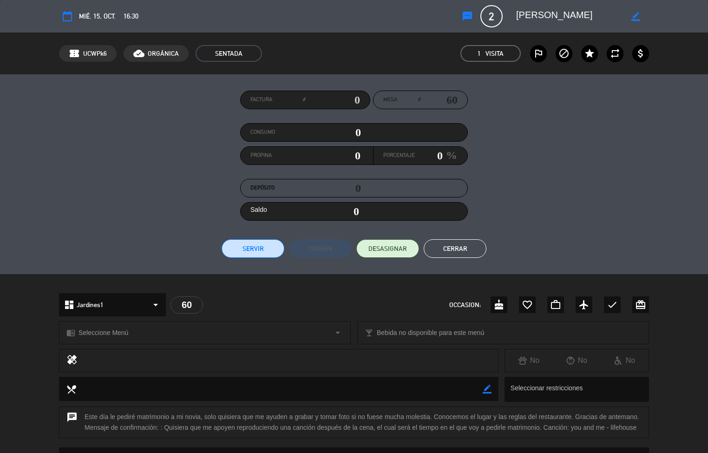
scroll to position [222, 0]
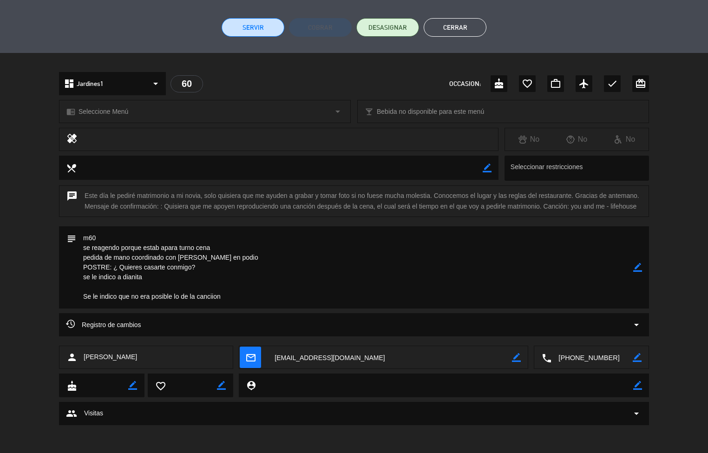
click at [387, 243] on textarea at bounding box center [354, 267] width 557 height 82
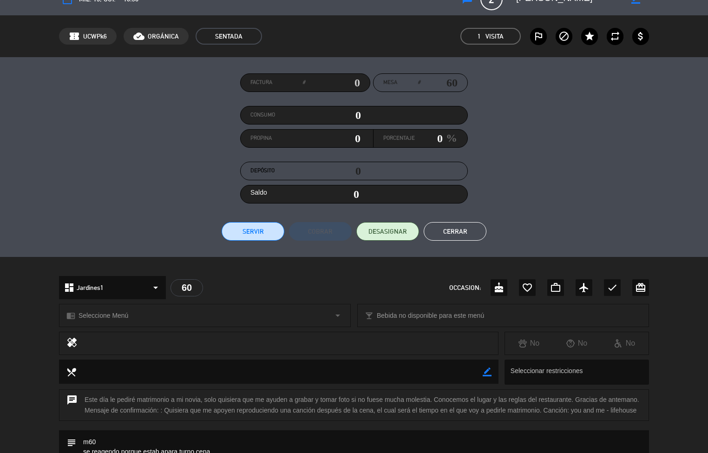
scroll to position [0, 0]
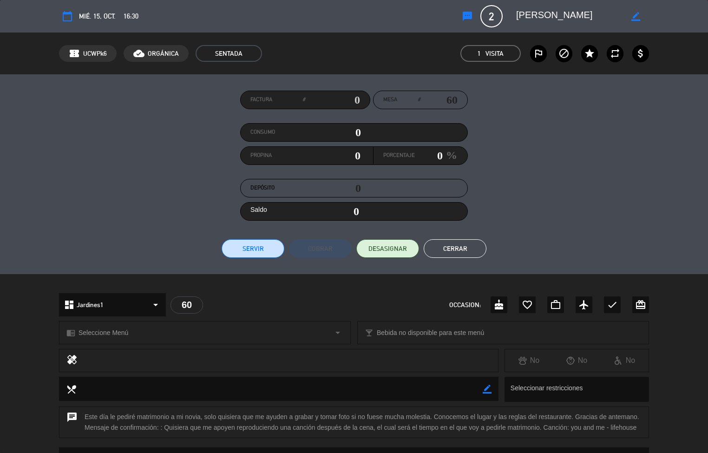
click at [456, 246] on button "Cerrar" at bounding box center [455, 248] width 63 height 19
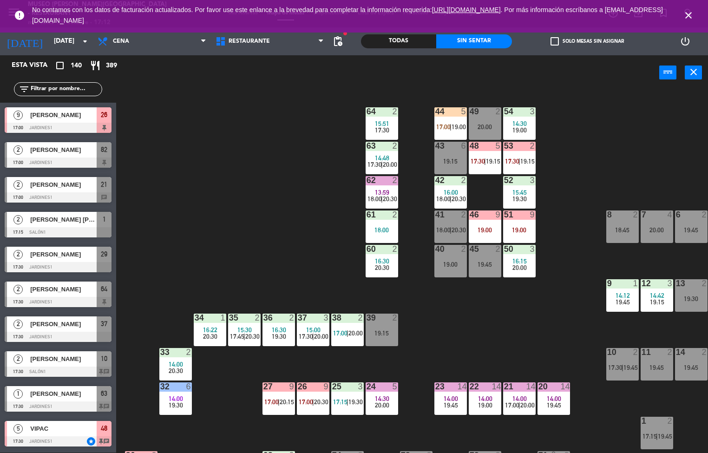
click at [466, 317] on div "44 5 17:00 | 19:00 49 2 20:00 54 3 14:30 19:00 64 2 15:51 17:30 48 5 17:30 | 19…" at bounding box center [415, 272] width 585 height 363
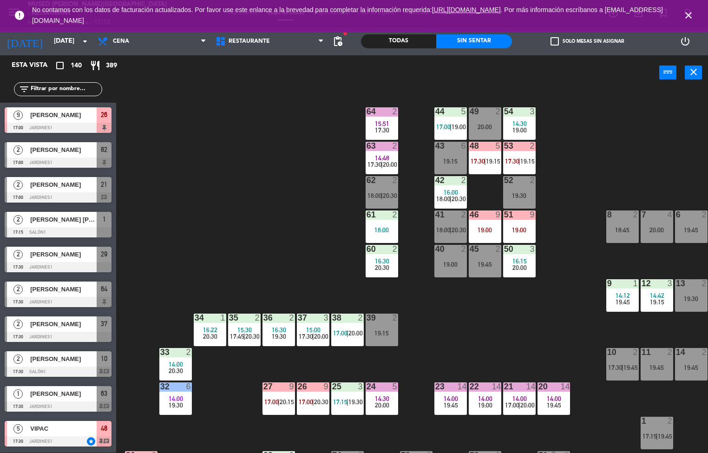
click at [519, 145] on div at bounding box center [519, 146] width 15 height 8
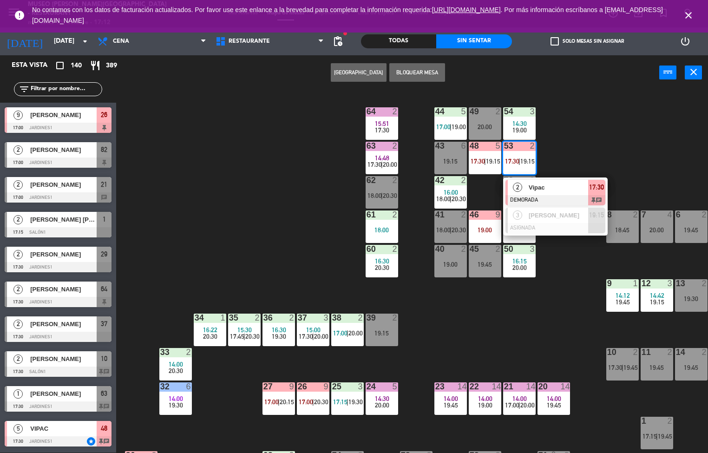
click at [519, 192] on span "2" at bounding box center [517, 187] width 9 height 9
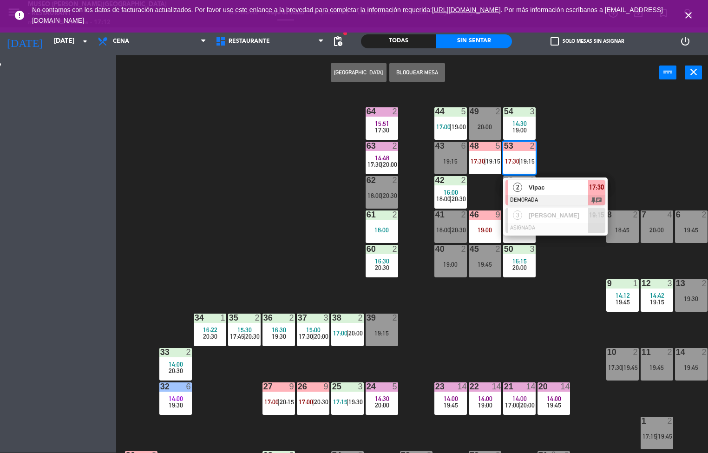
click at [519, 192] on div "19:30" at bounding box center [519, 195] width 33 height 7
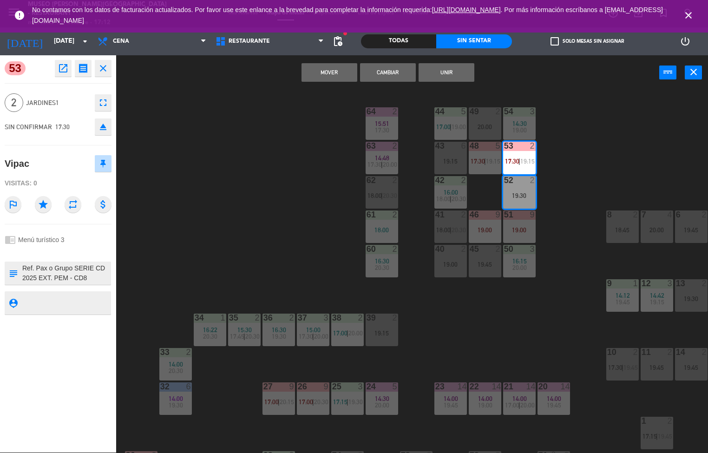
click at [63, 68] on icon "open_in_new" at bounding box center [63, 68] width 11 height 11
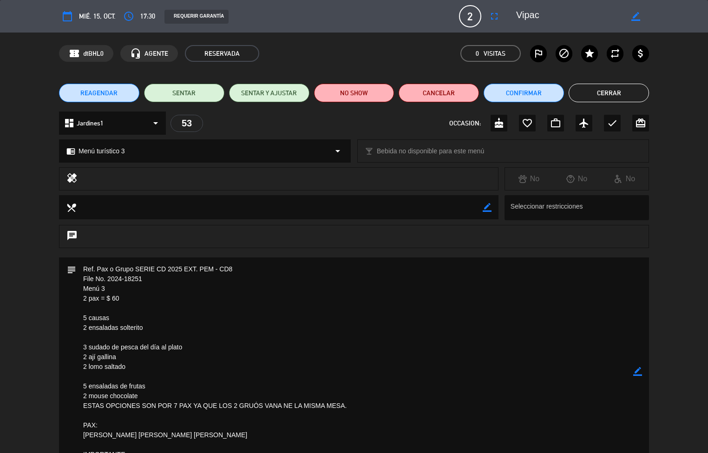
scroll to position [14, 0]
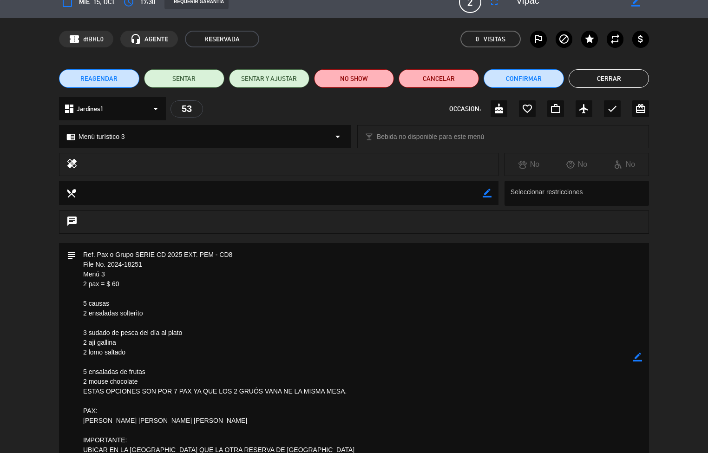
click at [381, 360] on textarea at bounding box center [354, 357] width 557 height 228
click at [368, 340] on textarea at bounding box center [354, 357] width 557 height 228
click at [366, 322] on textarea at bounding box center [354, 357] width 557 height 228
click at [379, 283] on textarea at bounding box center [354, 357] width 557 height 228
click at [326, 356] on textarea at bounding box center [354, 357] width 557 height 228
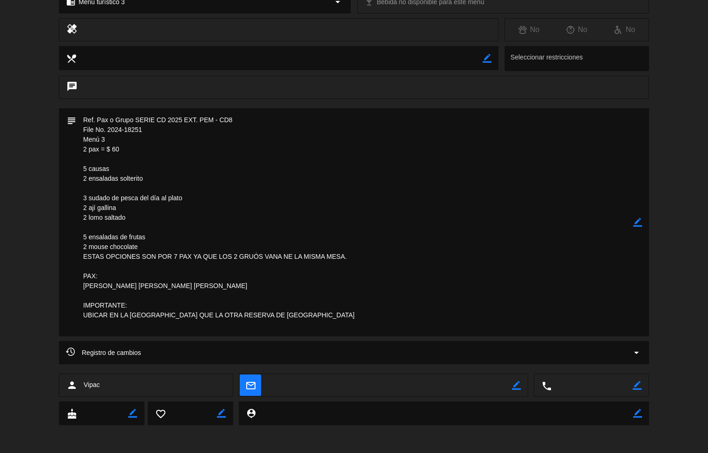
scroll to position [0, 0]
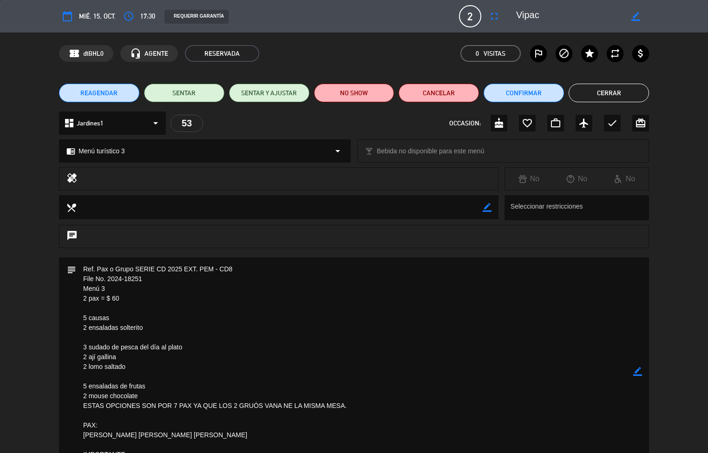
click at [596, 92] on button "Cerrar" at bounding box center [609, 93] width 80 height 19
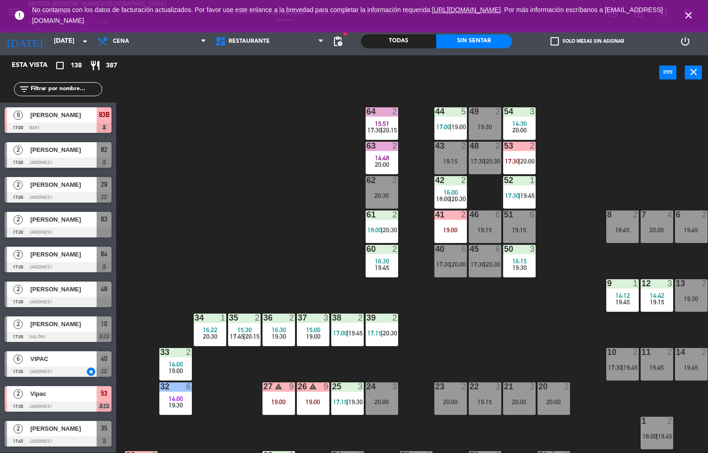
click at [452, 306] on div "44 5 17:00 | 19:00 49 2 19:30 54 3 14:30 20:00 64 2 15:51 17:30 | 20:15 48 2 17…" at bounding box center [415, 272] width 585 height 363
click at [516, 194] on span "17:30" at bounding box center [512, 195] width 14 height 7
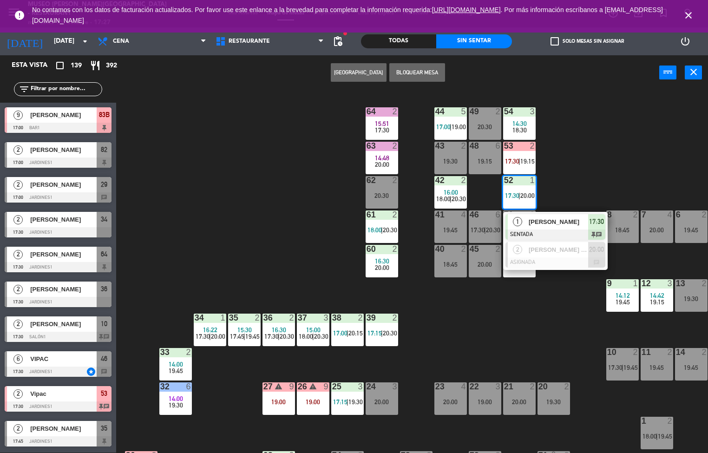
click at [518, 222] on span "1" at bounding box center [517, 221] width 9 height 9
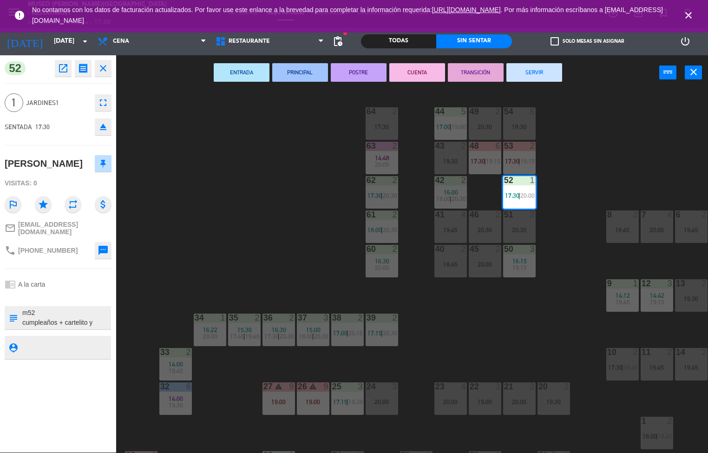
click at [228, 230] on div "44 5 17:00 | 19:00 49 2 20:30 54 5 18:30 64 2 17:30 48 6 17:30 | 19:15 53 2 17:…" at bounding box center [415, 272] width 585 height 363
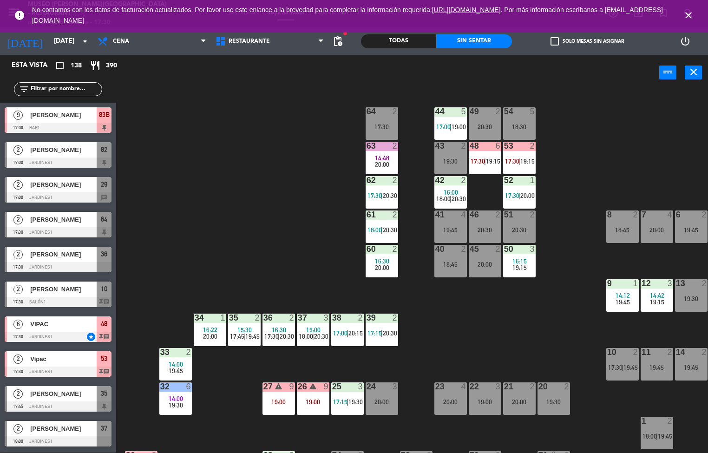
click at [683, 20] on icon "close" at bounding box center [688, 15] width 11 height 11
click at [277, 178] on div "44 5 17:00 | 19:00 49 2 20:30 54 5 18:30 64 2 17:30 48 6 17:30 | 19:15 53 2 17:…" at bounding box center [415, 272] width 585 height 363
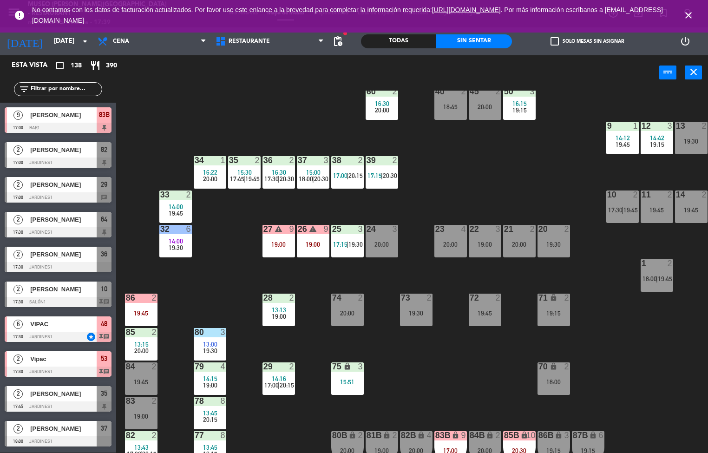
scroll to position [137, 0]
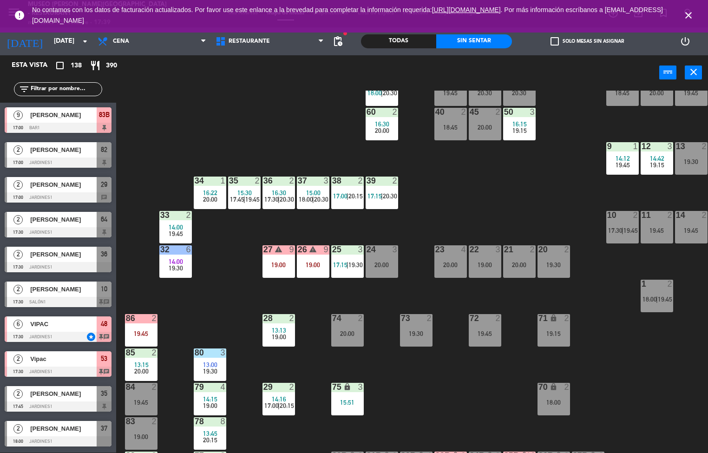
click at [439, 184] on div "44 5 17:00 | 19:00 49 2 20:30 54 5 18:30 64 2 17:30 48 6 17:30 | 19:15 53 2 17:…" at bounding box center [415, 272] width 585 height 363
click at [439, 205] on div "44 5 17:00 | 19:00 49 2 20:30 54 5 18:30 64 2 17:30 48 6 17:30 | 19:15 53 2 17:…" at bounding box center [415, 272] width 585 height 363
click at [414, 351] on div "44 5 17:00 | 19:00 49 2 20:30 54 5 18:30 64 2 17:30 48 6 17:30 | 19:15 53 2 17:…" at bounding box center [415, 272] width 585 height 363
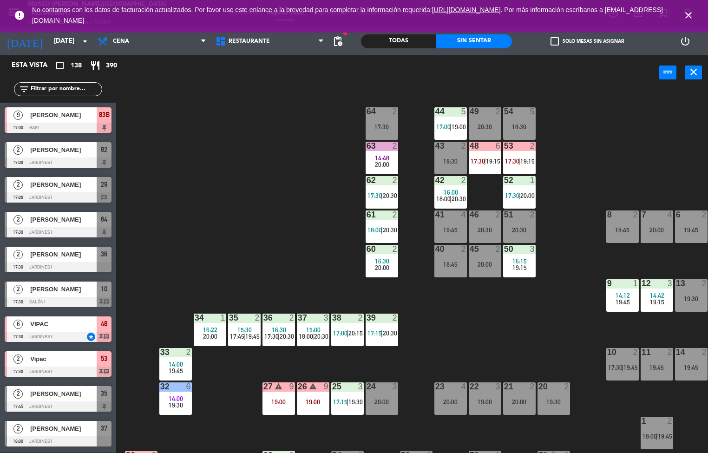
scroll to position [1, 0]
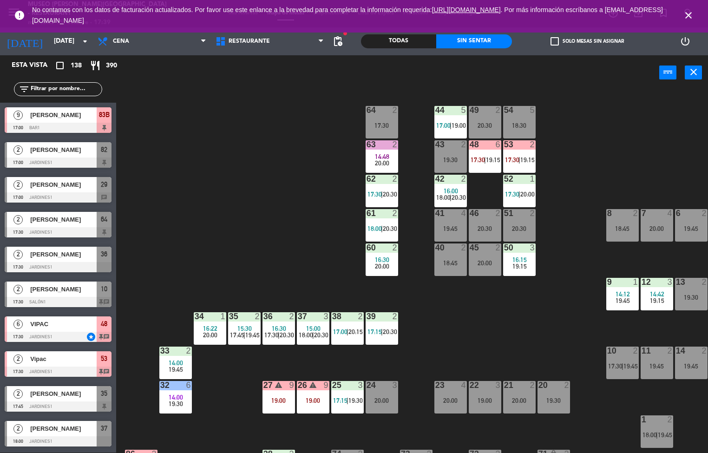
click at [521, 157] on span "19:15" at bounding box center [528, 159] width 14 height 7
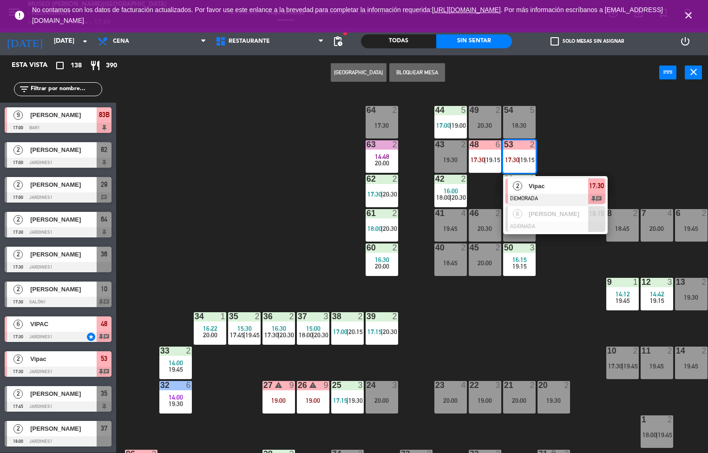
click at [599, 192] on div "17:30" at bounding box center [597, 186] width 17 height 15
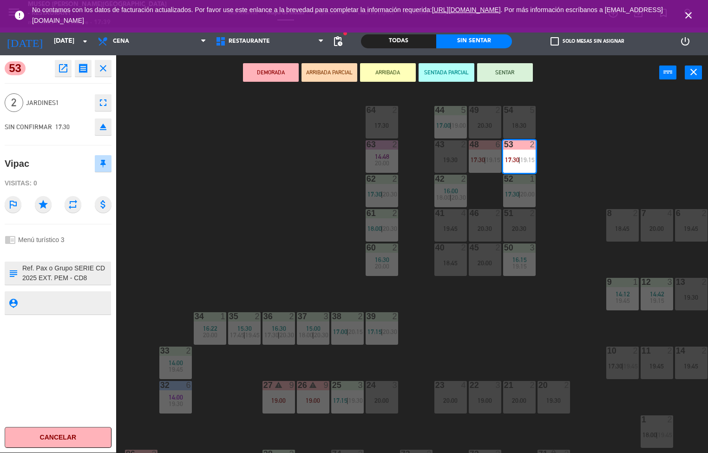
click at [67, 73] on icon "open_in_new" at bounding box center [63, 68] width 11 height 11
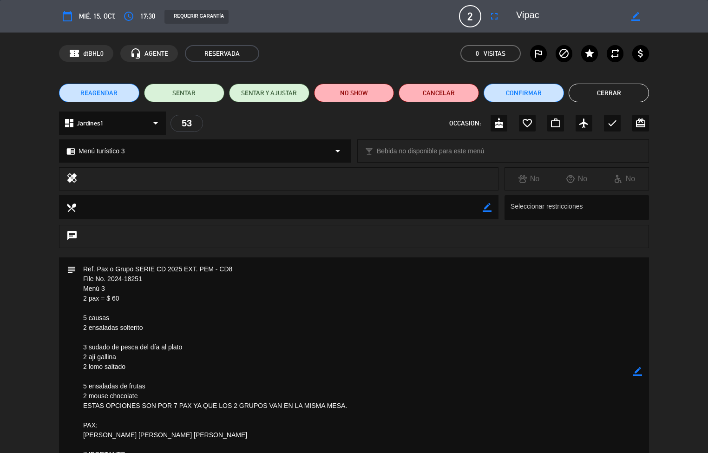
click at [299, 338] on textarea at bounding box center [354, 372] width 557 height 228
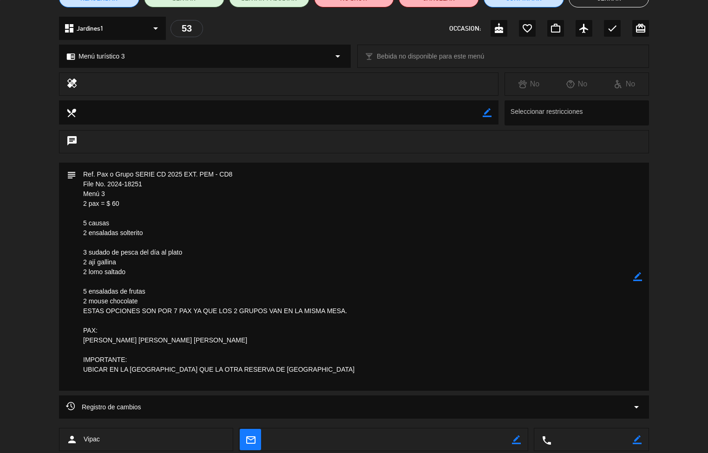
scroll to position [0, 0]
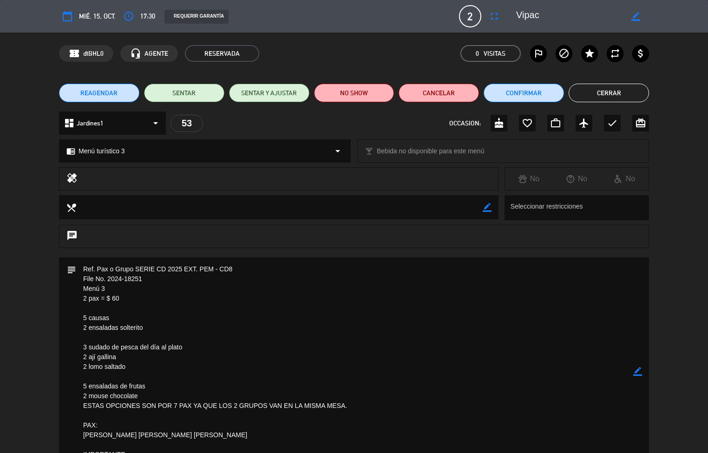
click at [609, 95] on button "Cerrar" at bounding box center [609, 93] width 80 height 19
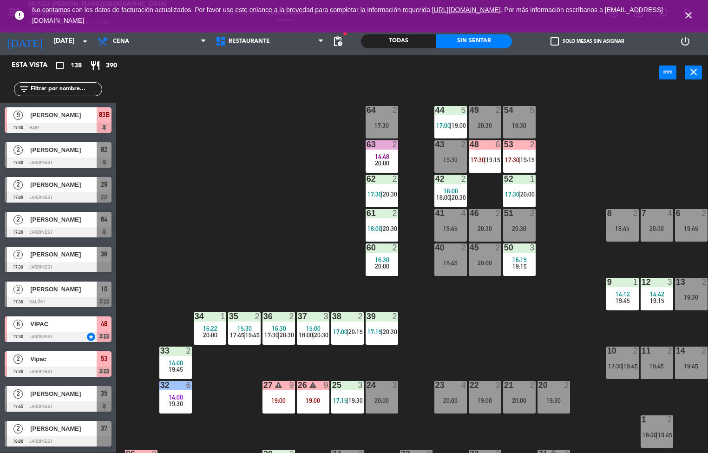
click at [689, 17] on icon "close" at bounding box center [688, 15] width 11 height 11
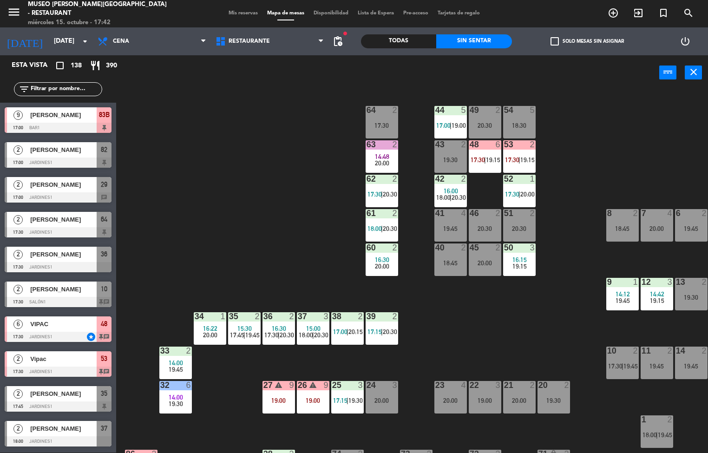
click at [250, 228] on div "44 5 17:00 | 19:00 49 2 20:30 54 5 18:30 64 2 17:30 48 6 17:30 | 19:15 53 2 17:…" at bounding box center [415, 272] width 585 height 363
click at [544, 321] on div "44 5 17:00 | 19:00 49 2 20:30 54 5 18:30 64 2 17:30 48 6 17:30 | 19:15 53 2 17:…" at bounding box center [415, 272] width 585 height 363
click at [525, 162] on span "19:15" at bounding box center [528, 159] width 14 height 7
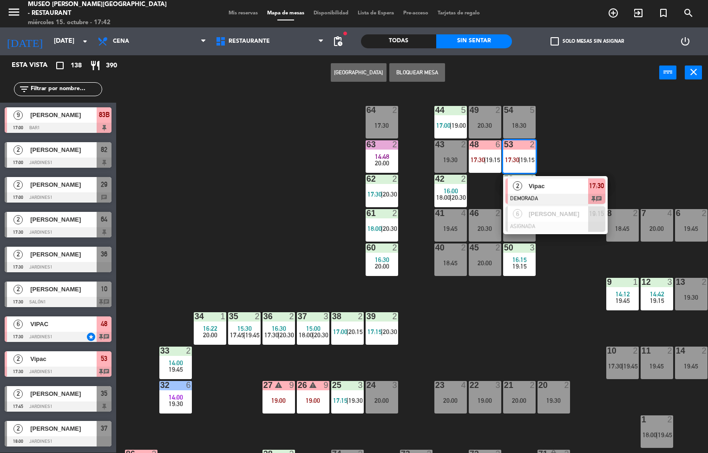
click at [549, 187] on span "Vipac" at bounding box center [559, 186] width 60 height 10
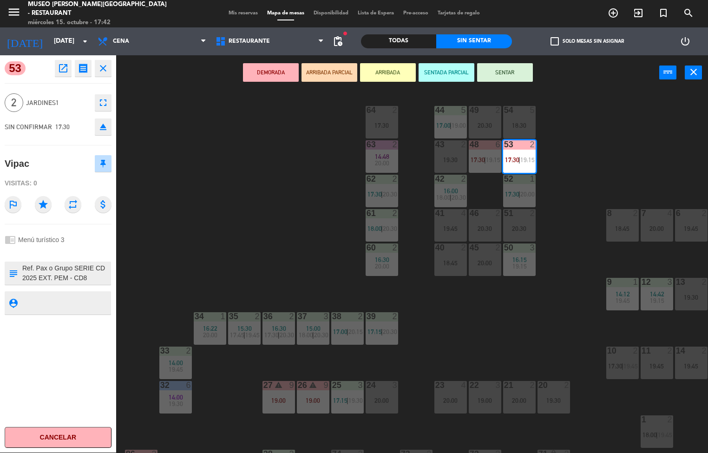
click at [244, 213] on div "44 5 17:00 | 19:00 49 2 20:30 54 5 18:30 64 2 17:30 48 6 17:30 | 19:15 53 2 17:…" at bounding box center [415, 272] width 585 height 363
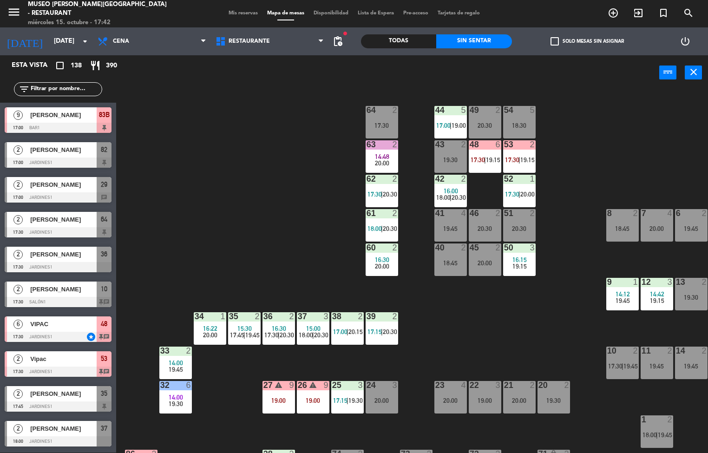
click at [486, 162] on span "|" at bounding box center [485, 159] width 2 height 7
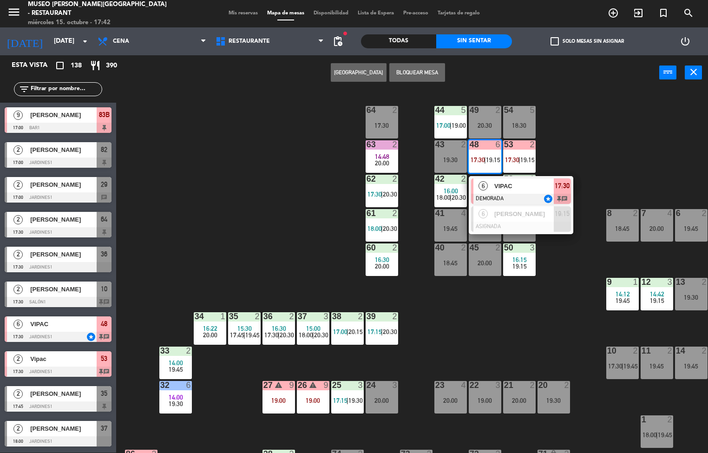
click at [502, 188] on span "VIPAC" at bounding box center [525, 186] width 60 height 10
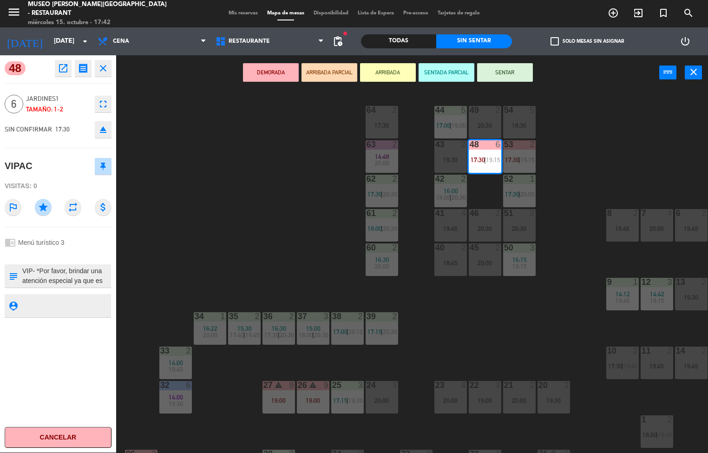
click at [68, 70] on icon "open_in_new" at bounding box center [63, 68] width 11 height 11
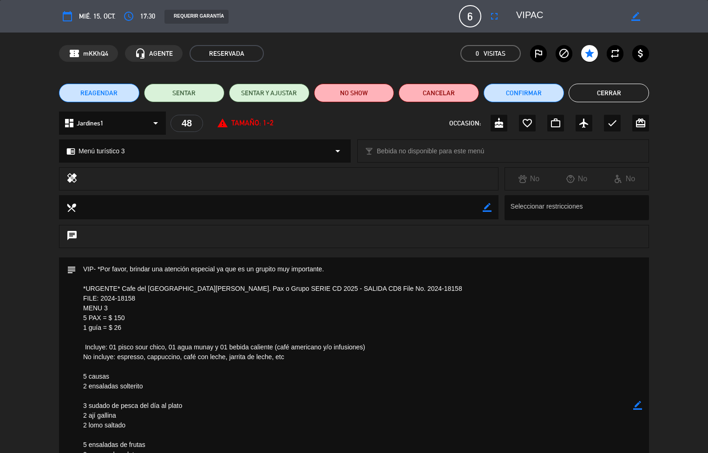
click at [604, 93] on button "Cerrar" at bounding box center [609, 93] width 80 height 19
click at [604, 91] on div "44 5 17:00 | 19:00 49 2 20:30 54 5 18:30 64 2 17:30 48 6 17:30 | 19:15 53 2 17:…" at bounding box center [415, 272] width 585 height 363
click at [598, 70] on div "DEMORADA ARRIBADA PARCIAL ARRIBADA SENTADA PARCIAL SENTAR power_input close" at bounding box center [387, 72] width 543 height 35
click at [587, 41] on label "check_box_outline_blank Solo mesas sin asignar" at bounding box center [587, 41] width 73 height 8
click at [588, 41] on input "check_box_outline_blank Solo mesas sin asignar" at bounding box center [588, 41] width 0 height 0
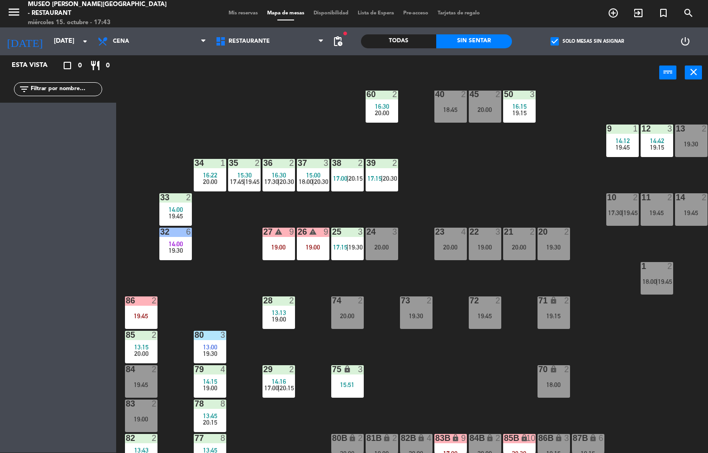
scroll to position [205, 0]
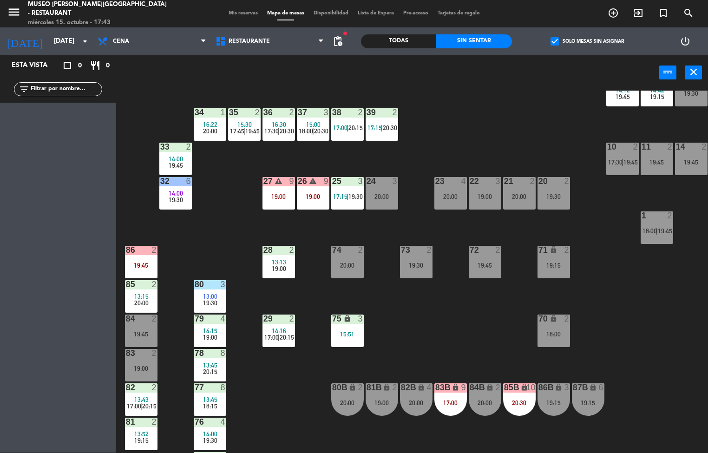
click at [264, 183] on div "27" at bounding box center [264, 181] width 0 height 8
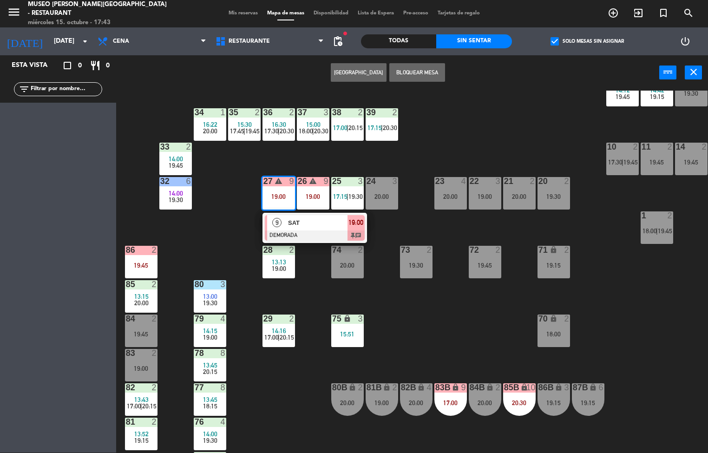
click at [303, 226] on span "SAT" at bounding box center [318, 223] width 60 height 10
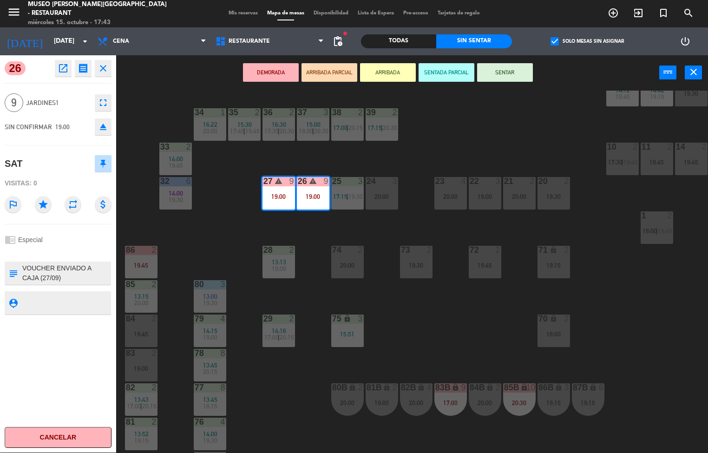
click at [64, 68] on icon "open_in_new" at bounding box center [63, 68] width 11 height 11
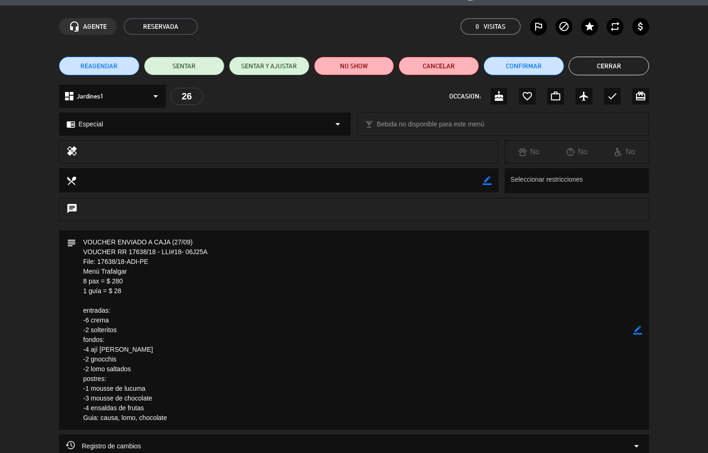
scroll to position [26, 0]
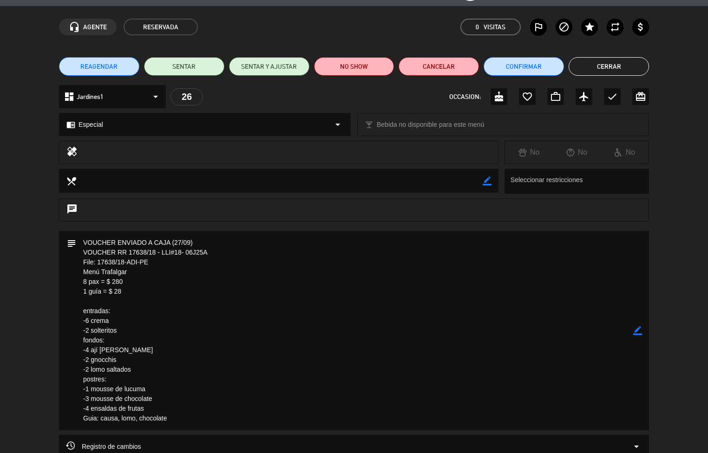
click at [615, 70] on button "Cerrar" at bounding box center [609, 66] width 80 height 19
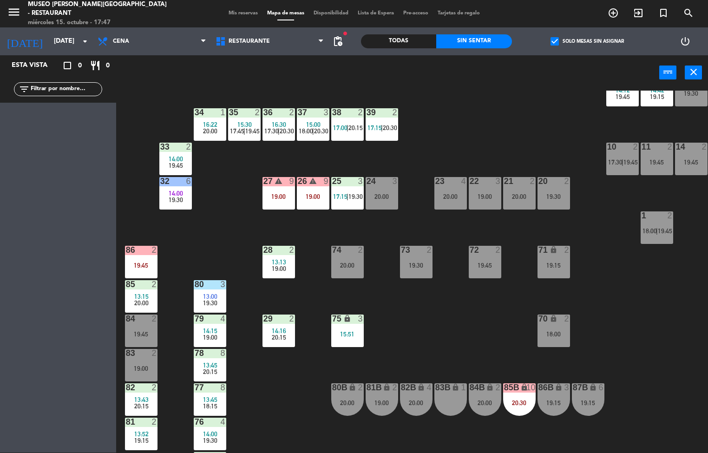
click at [443, 303] on div "44 5 17:00 | 19:00 49 2 20:30 54 5 18:30 64 2 17:30 48 6 17:30 | 19:15 53 2 17:…" at bounding box center [415, 272] width 585 height 363
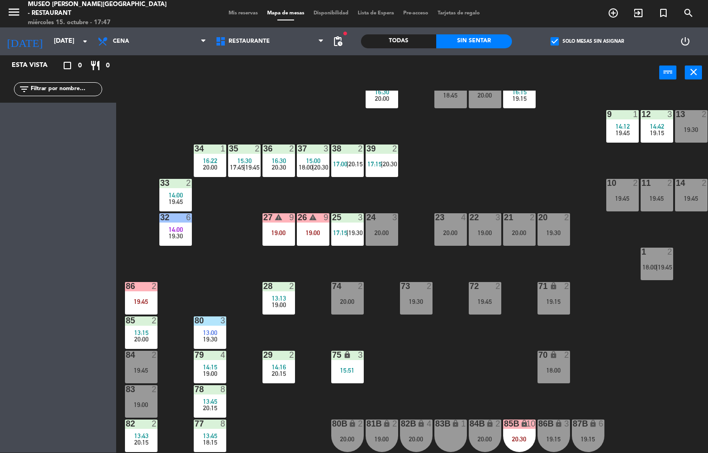
click at [439, 382] on div "44 5 17:00 | 19:00 49 2 20:30 54 5 18:30 64 2 48 6 17:30 | 19:15 53 2 17:30 | 1…" at bounding box center [415, 272] width 585 height 363
click at [438, 385] on div "44 5 17:00 | 19:00 49 2 20:30 54 5 18:30 64 2 48 6 17:30 | 19:15 53 2 17:30 | 1…" at bounding box center [415, 272] width 585 height 363
click at [429, 407] on div "44 5 17:00 | 19:00 49 2 20:30 54 5 18:30 64 2 48 6 17:30 | 19:15 53 2 17:30 | 1…" at bounding box center [415, 272] width 585 height 363
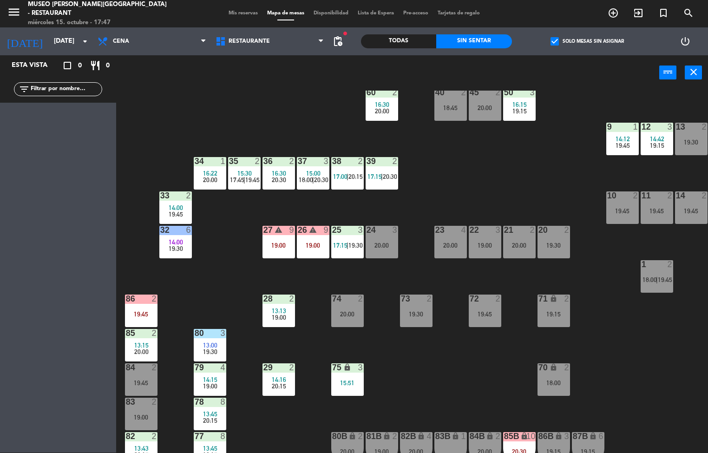
click at [467, 356] on div "44 5 17:00 | 19:00 49 2 20:30 54 5 18:30 64 2 48 6 17:30 | 19:15 53 2 17:30 | 1…" at bounding box center [415, 272] width 585 height 363
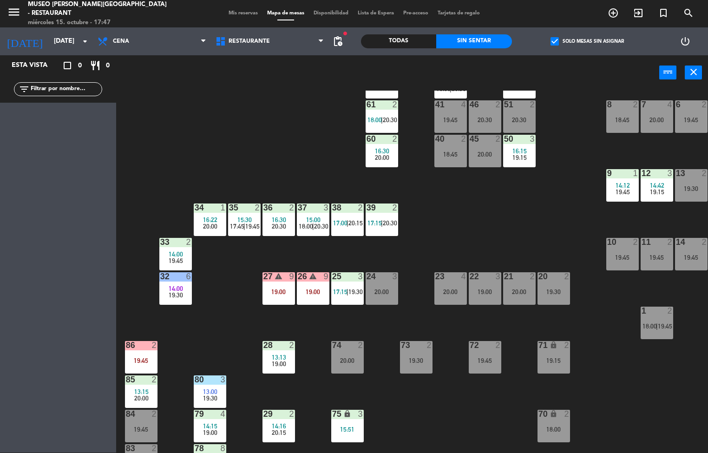
scroll to position [11, 0]
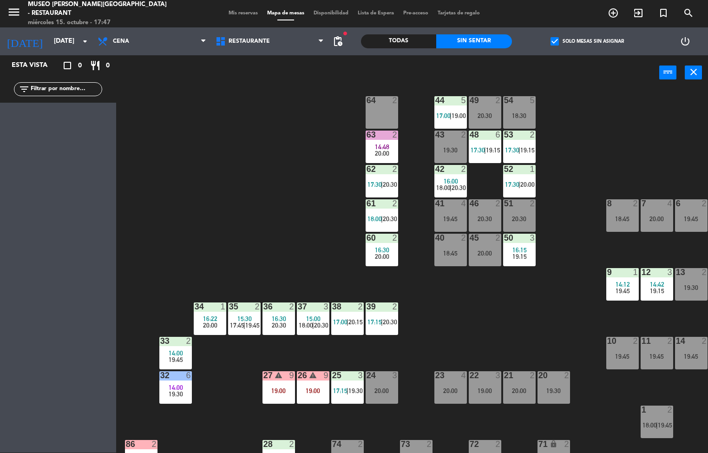
click at [520, 148] on span "|" at bounding box center [520, 149] width 2 height 7
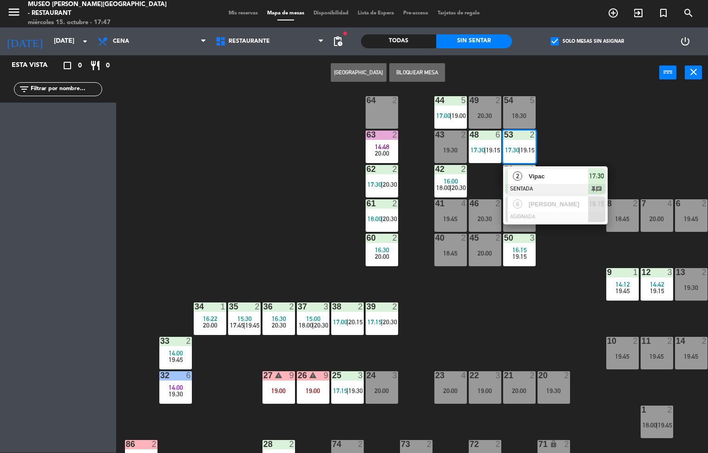
click at [546, 184] on div at bounding box center [556, 189] width 100 height 10
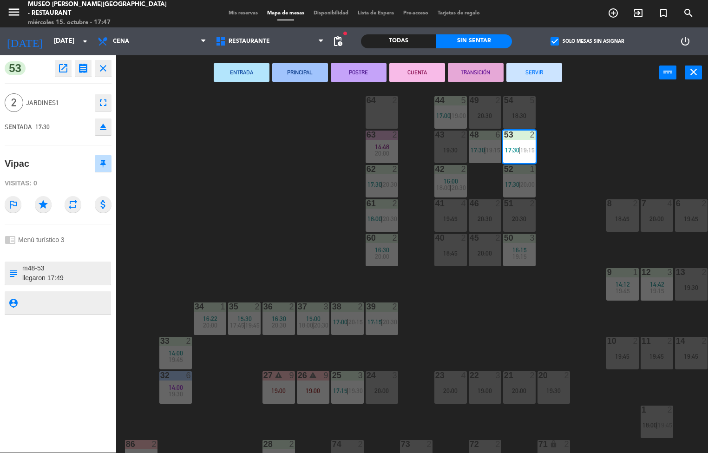
click at [64, 70] on icon "open_in_new" at bounding box center [63, 68] width 11 height 11
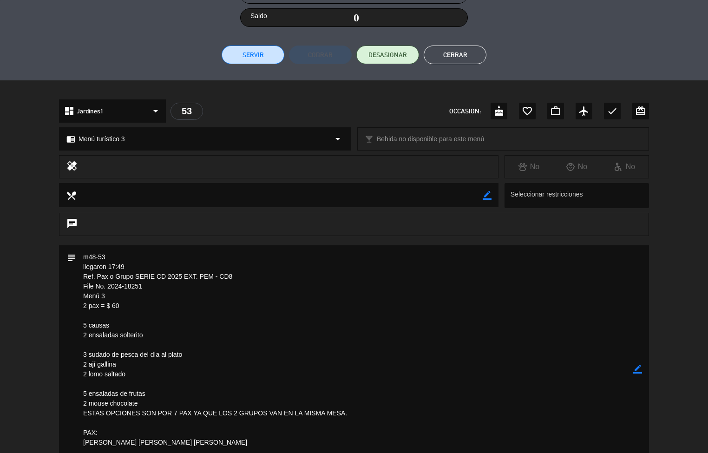
scroll to position [233, 0]
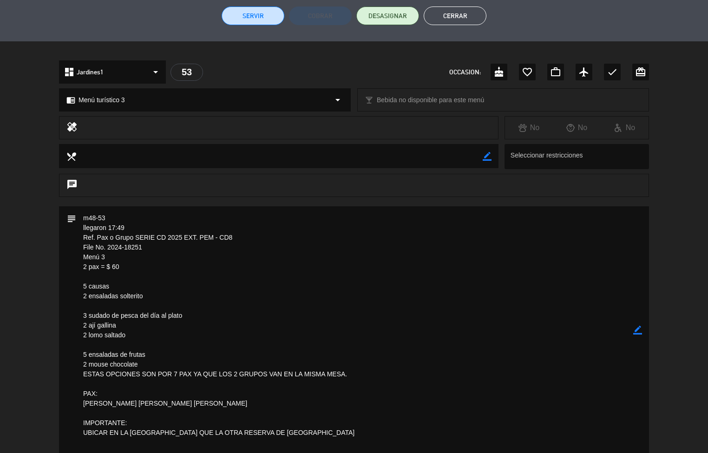
click at [336, 379] on textarea at bounding box center [354, 330] width 557 height 248
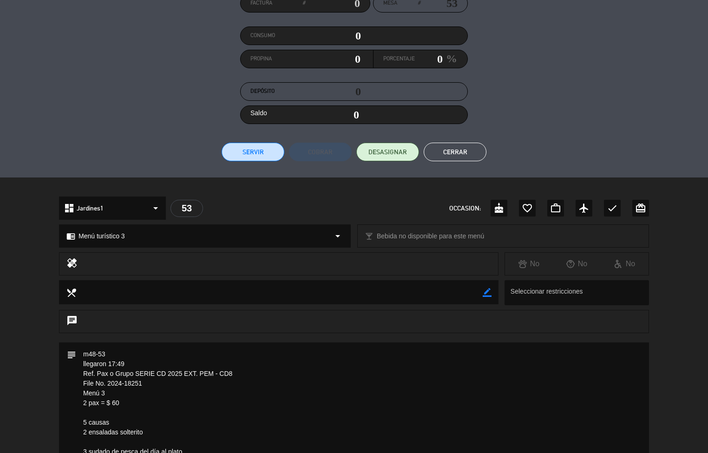
scroll to position [0, 0]
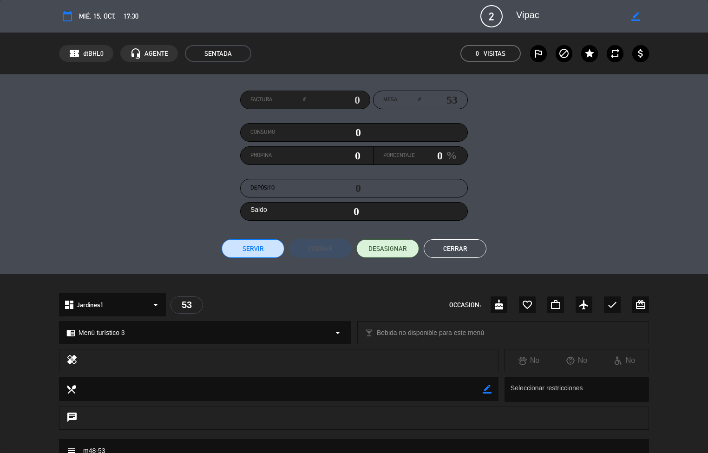
click at [465, 249] on button "Cerrar" at bounding box center [455, 248] width 63 height 19
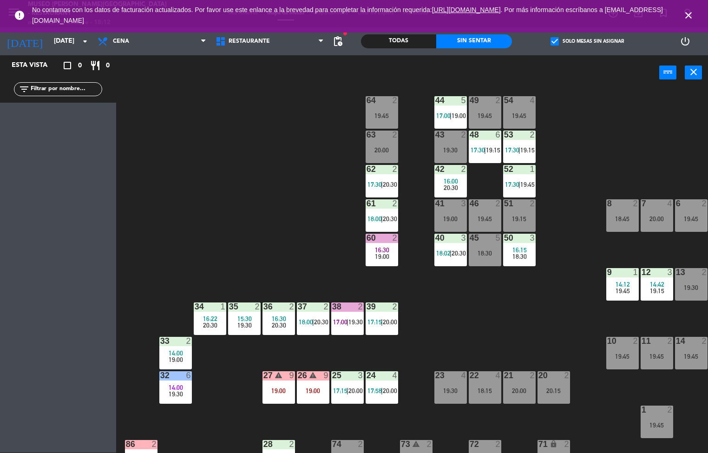
click at [382, 219] on span "|" at bounding box center [382, 218] width 2 height 7
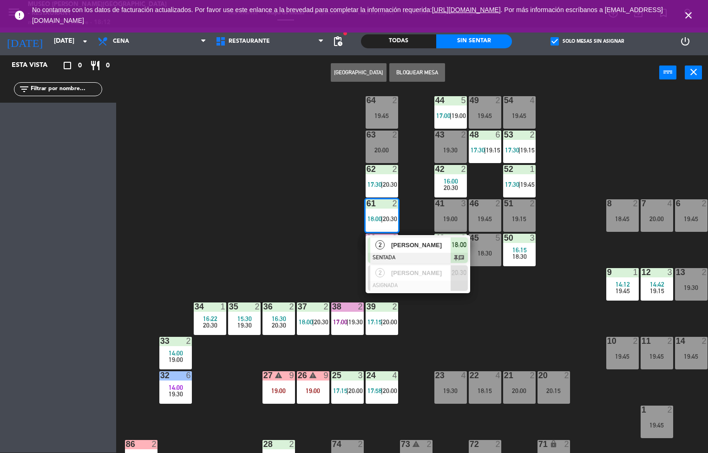
click at [423, 245] on span "[PERSON_NAME]" at bounding box center [421, 245] width 60 height 10
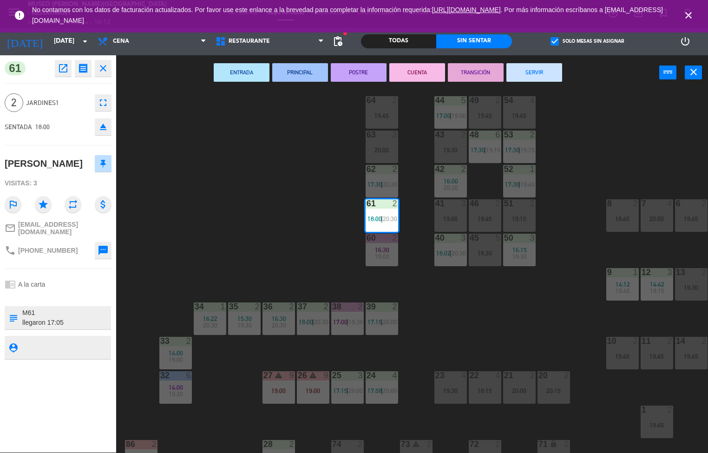
click at [492, 304] on div "44 5 17:00 | 19:00 49 2 19:45 54 4 19:45 64 2 19:45 48 6 17:30 | 19:15 53 2 17:…" at bounding box center [415, 272] width 585 height 363
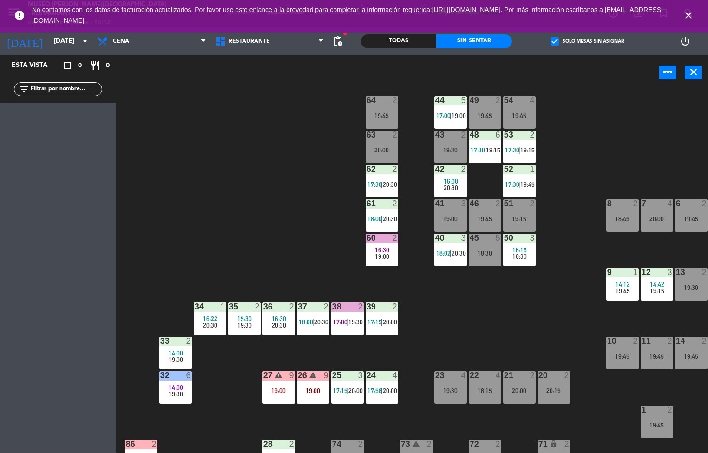
click at [382, 256] on span "19:00" at bounding box center [382, 256] width 14 height 7
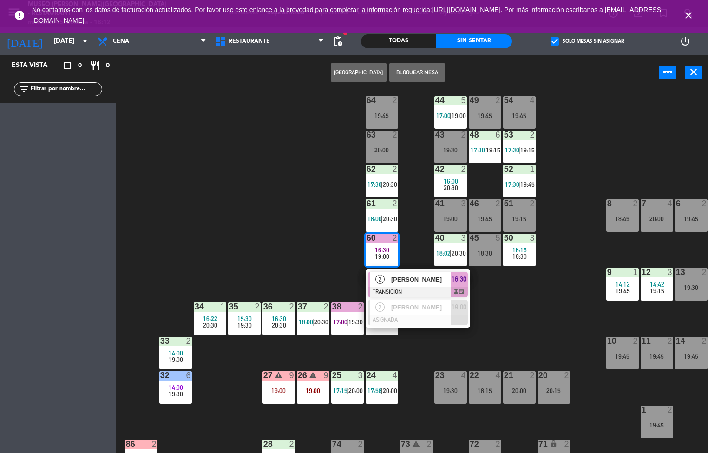
click at [409, 286] on div "[PERSON_NAME]" at bounding box center [420, 279] width 60 height 15
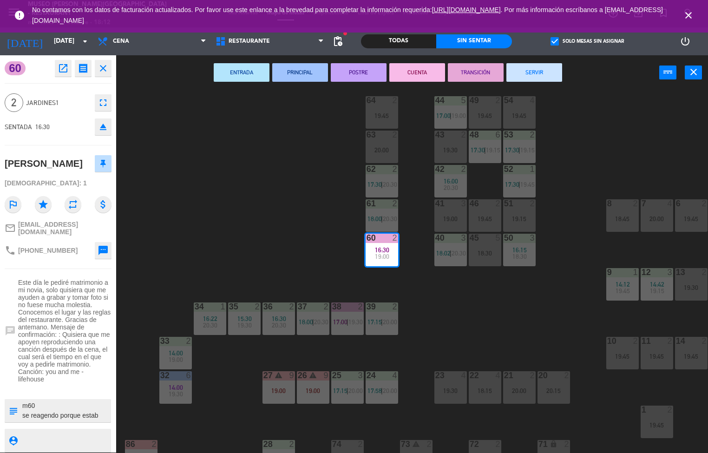
click at [546, 76] on button "SERVIR" at bounding box center [535, 72] width 56 height 19
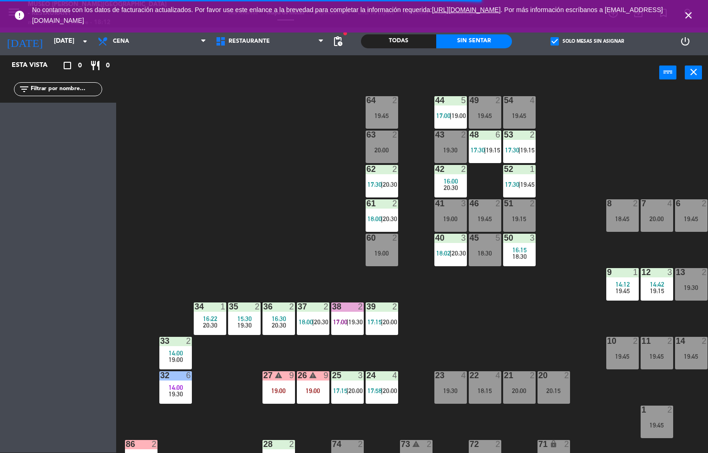
click at [385, 218] on span "20:30" at bounding box center [390, 218] width 14 height 7
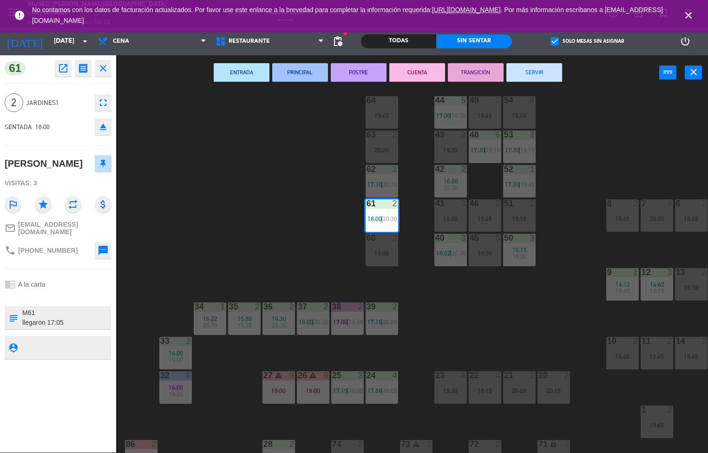
click at [551, 70] on button "SERVIR" at bounding box center [535, 72] width 56 height 19
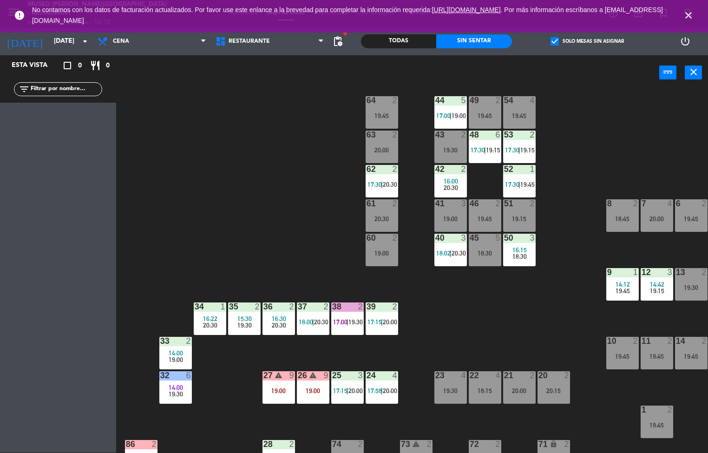
click at [448, 252] on span "18:02" at bounding box center [444, 253] width 14 height 7
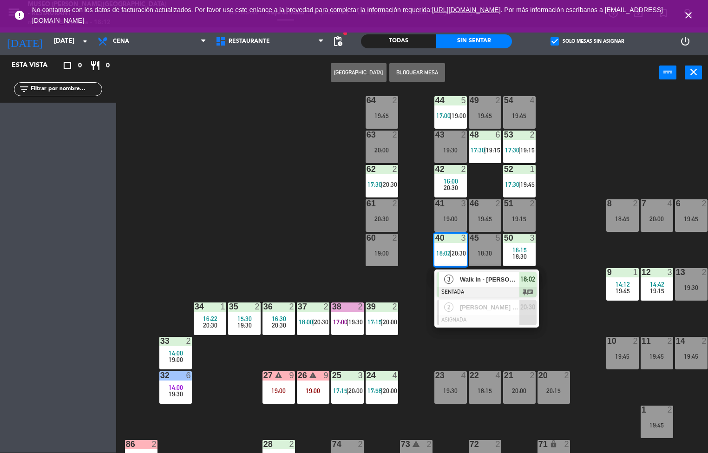
click at [498, 279] on span "Walk in - [PERSON_NAME]" at bounding box center [490, 280] width 60 height 10
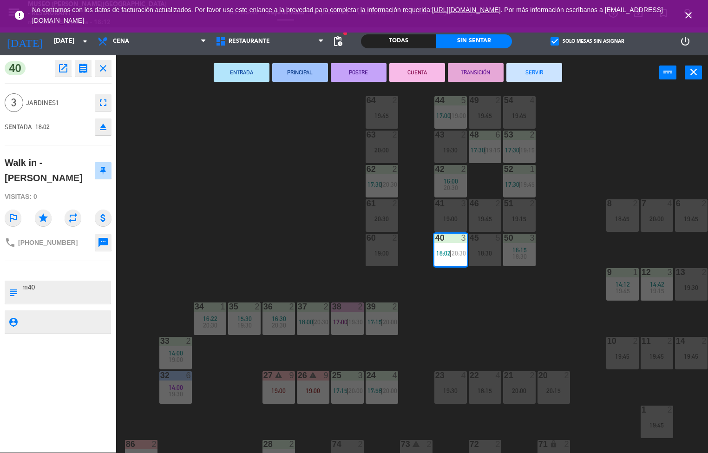
click at [545, 76] on button "SERVIR" at bounding box center [535, 72] width 56 height 19
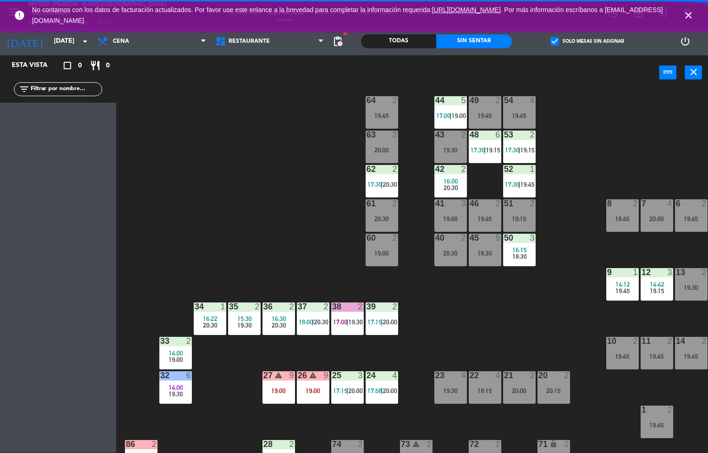
click at [526, 150] on span "19:15" at bounding box center [528, 149] width 14 height 7
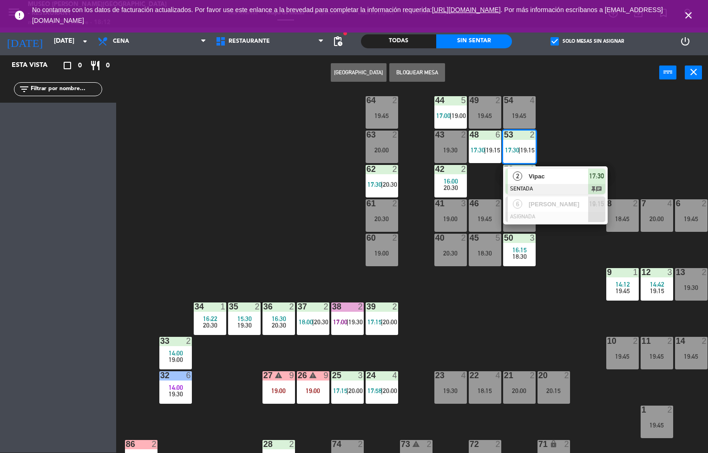
click at [558, 191] on div at bounding box center [556, 189] width 100 height 10
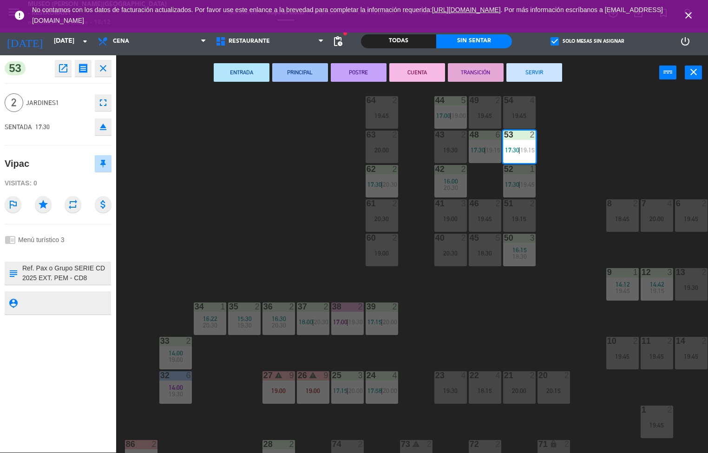
click at [541, 278] on div "44 5 17:00 | 19:00 49 2 19:45 54 4 19:45 64 2 19:45 48 6 17:30 | 19:15 53 2 17:…" at bounding box center [415, 272] width 585 height 363
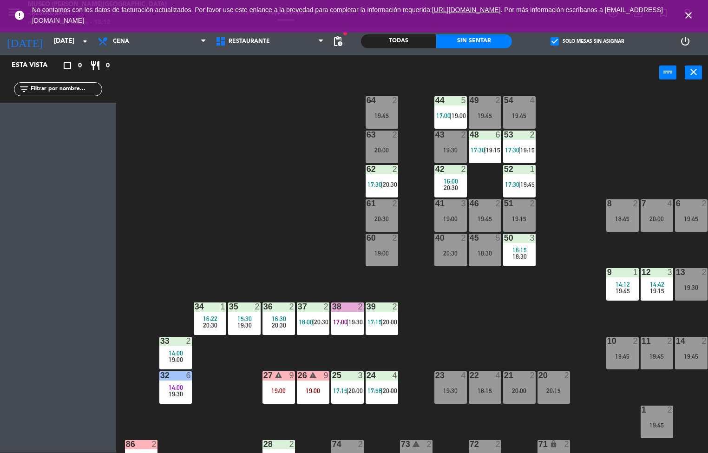
click at [489, 149] on span "19:15" at bounding box center [493, 149] width 14 height 7
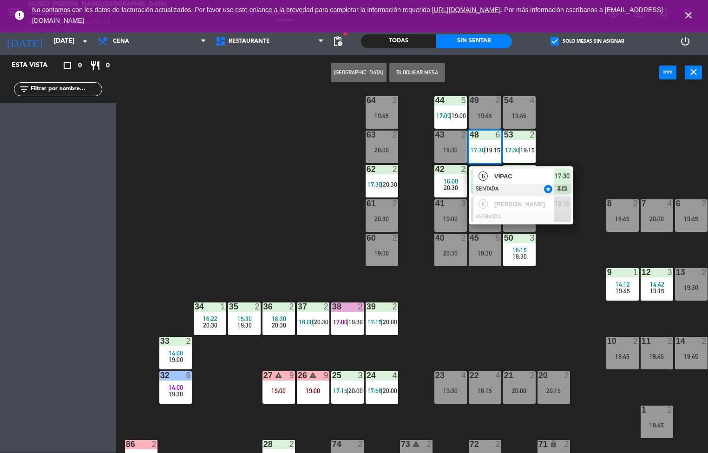
click at [521, 186] on div at bounding box center [521, 189] width 100 height 10
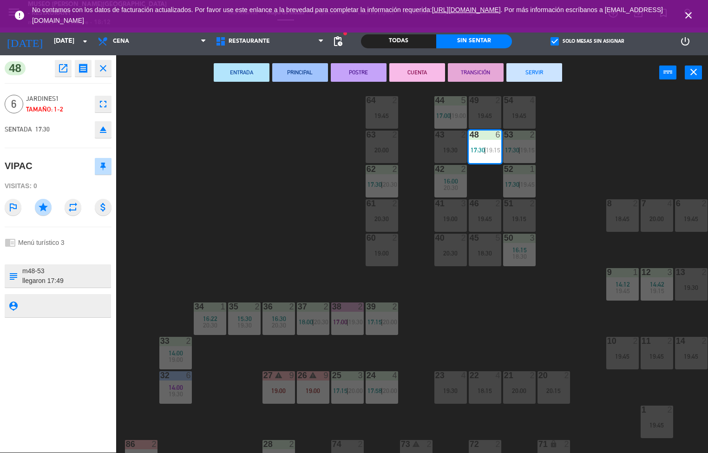
click at [243, 71] on button "ENTRADA" at bounding box center [242, 72] width 56 height 19
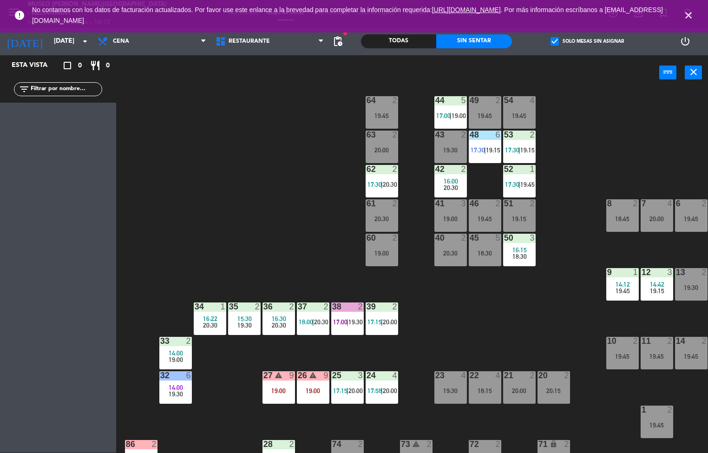
click at [531, 152] on span "19:15" at bounding box center [528, 149] width 14 height 7
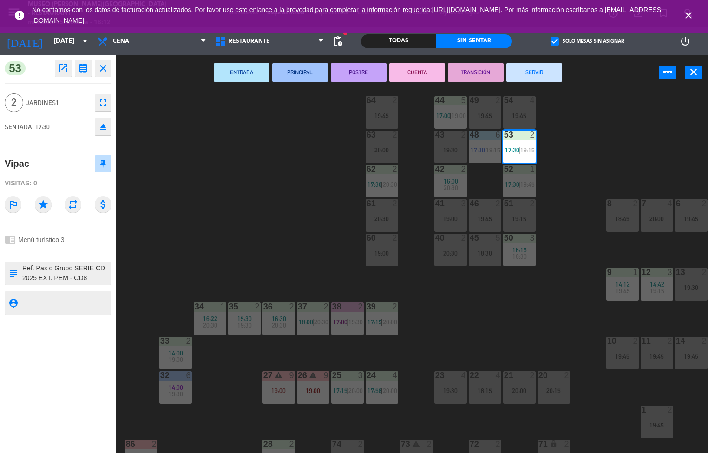
click at [247, 78] on button "ENTRADA" at bounding box center [242, 72] width 56 height 19
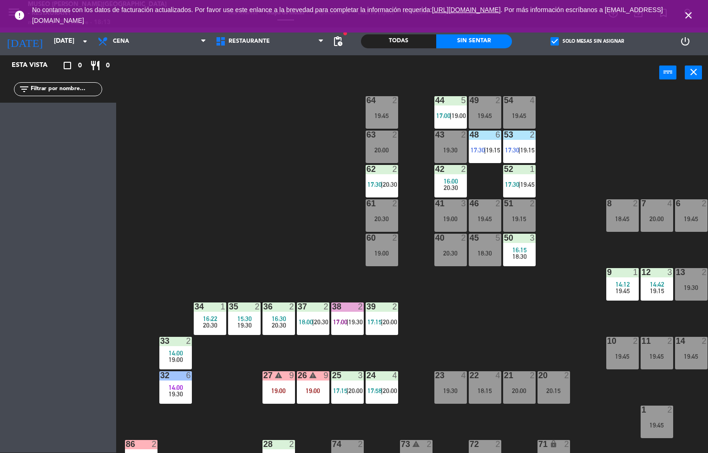
click at [520, 181] on span "|" at bounding box center [520, 184] width 2 height 7
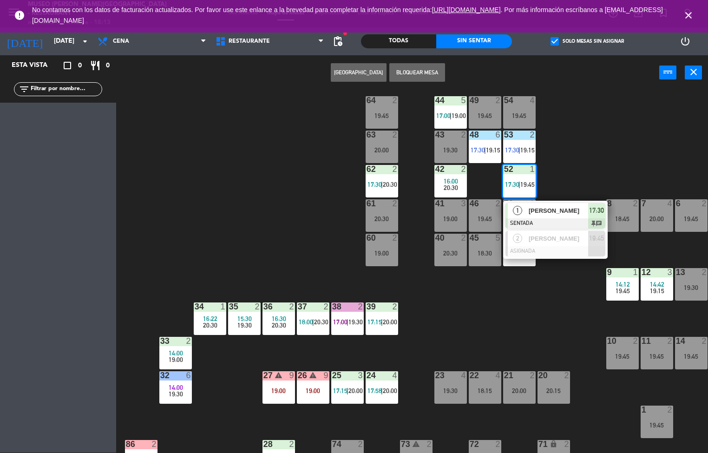
click at [562, 225] on div at bounding box center [556, 223] width 100 height 10
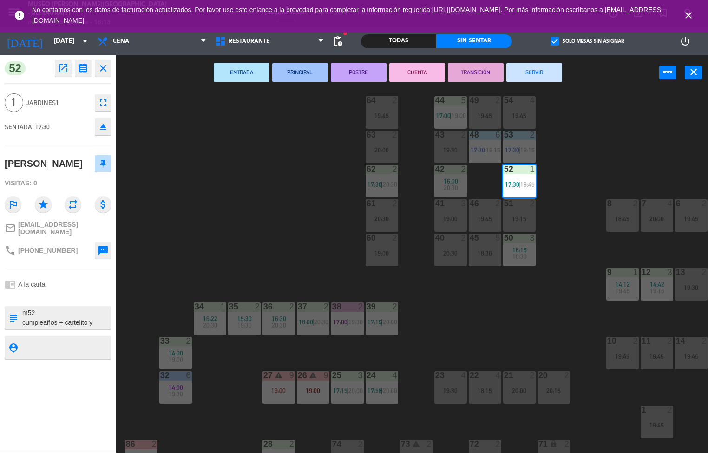
click at [301, 72] on button "PRINCIPAL" at bounding box center [300, 72] width 56 height 19
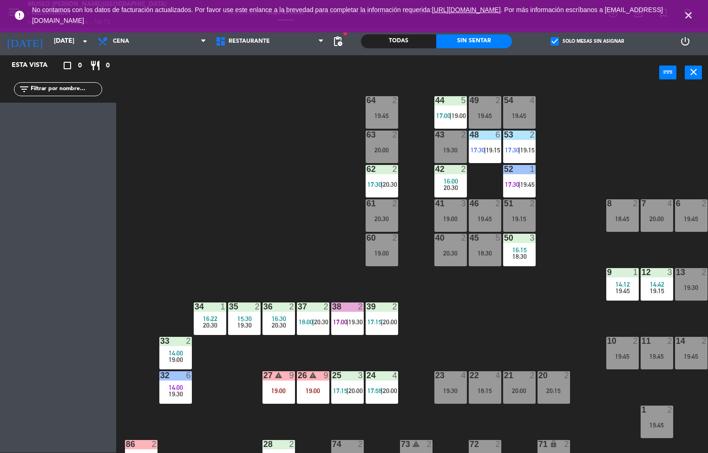
click at [683, 13] on icon "close" at bounding box center [688, 15] width 11 height 11
